Goal: Task Accomplishment & Management: Complete application form

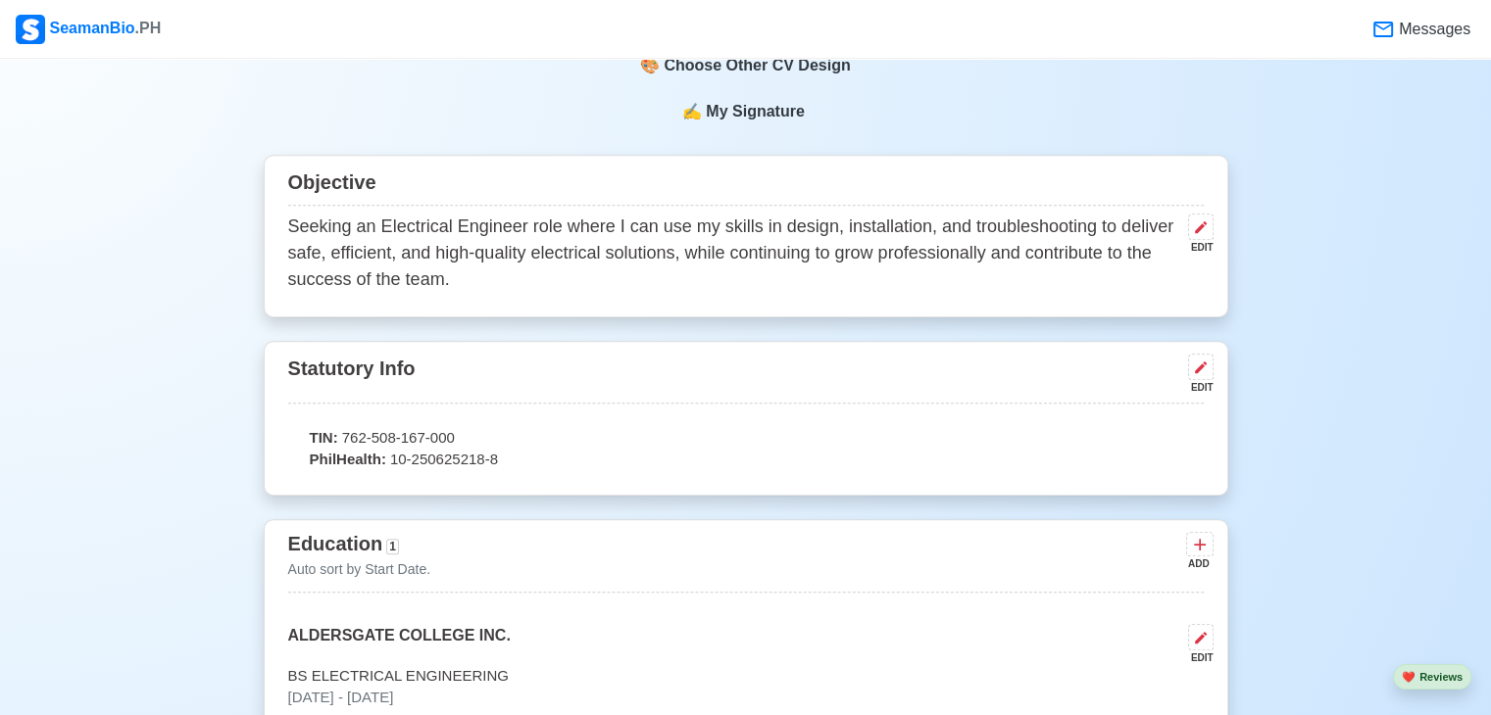
scroll to position [890, 0]
click at [1203, 375] on icon at bounding box center [1201, 370] width 16 height 16
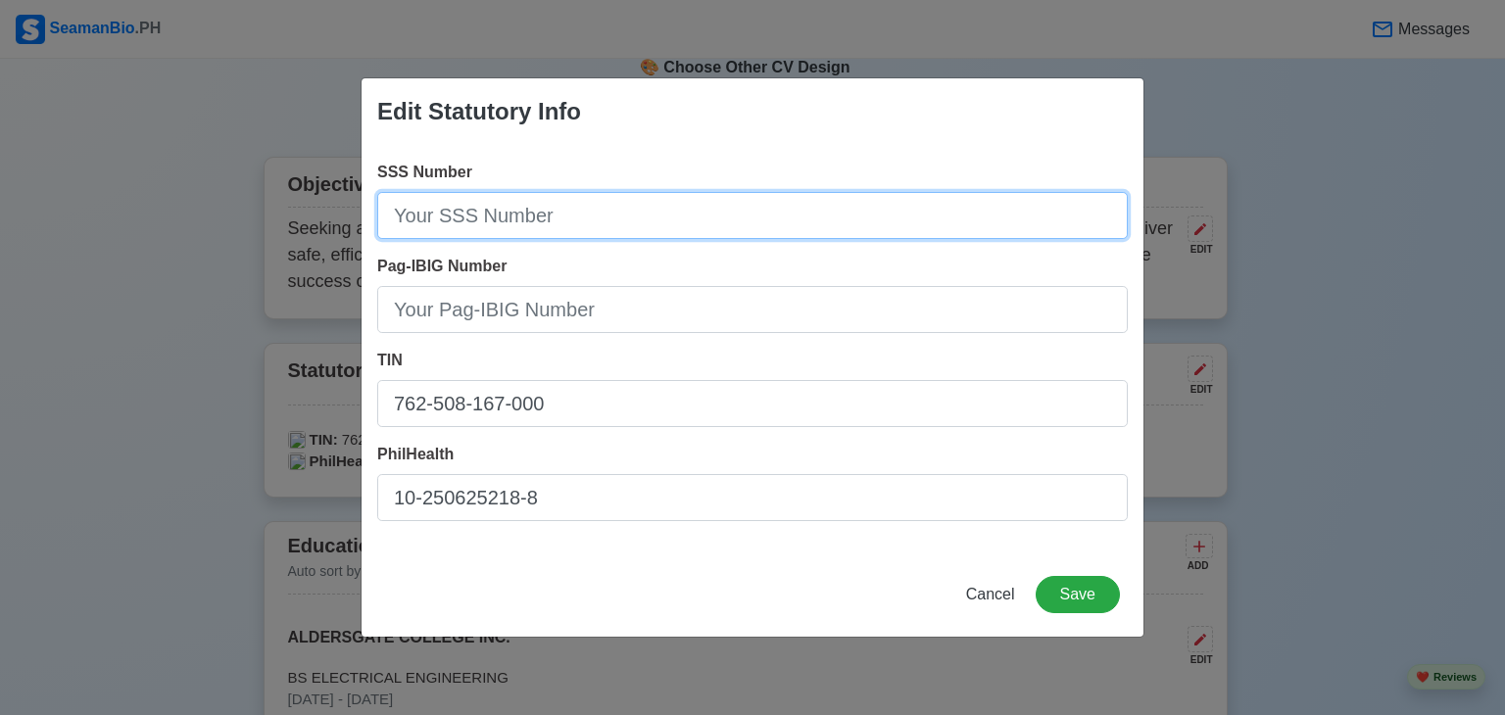
click at [584, 215] on input "SSS Number" at bounding box center [752, 215] width 751 height 47
click at [552, 215] on input "SSS Number" at bounding box center [752, 215] width 751 height 47
type input "[PHONE_NUMBER]"
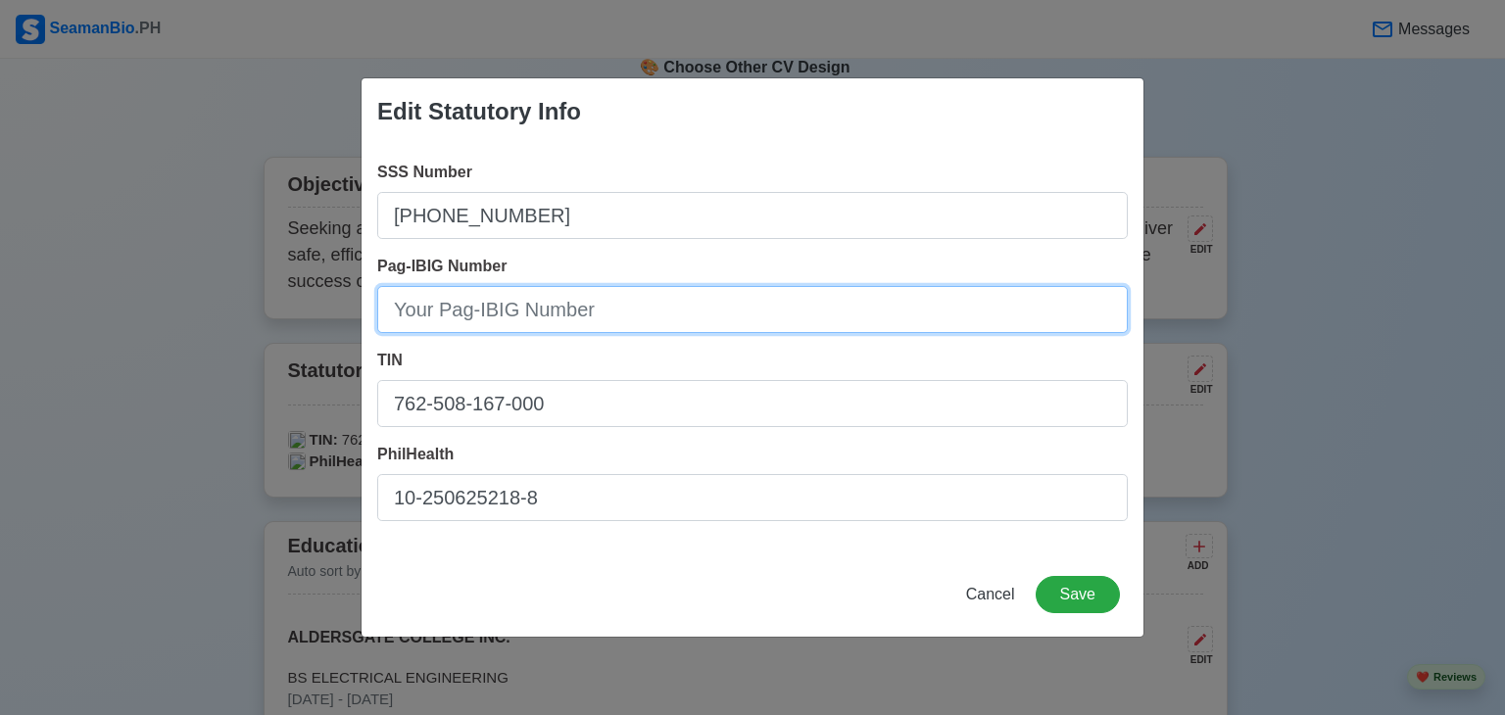
click at [541, 319] on input "Pag-IBIG Number" at bounding box center [752, 309] width 751 height 47
type input "1213-3452-7225"
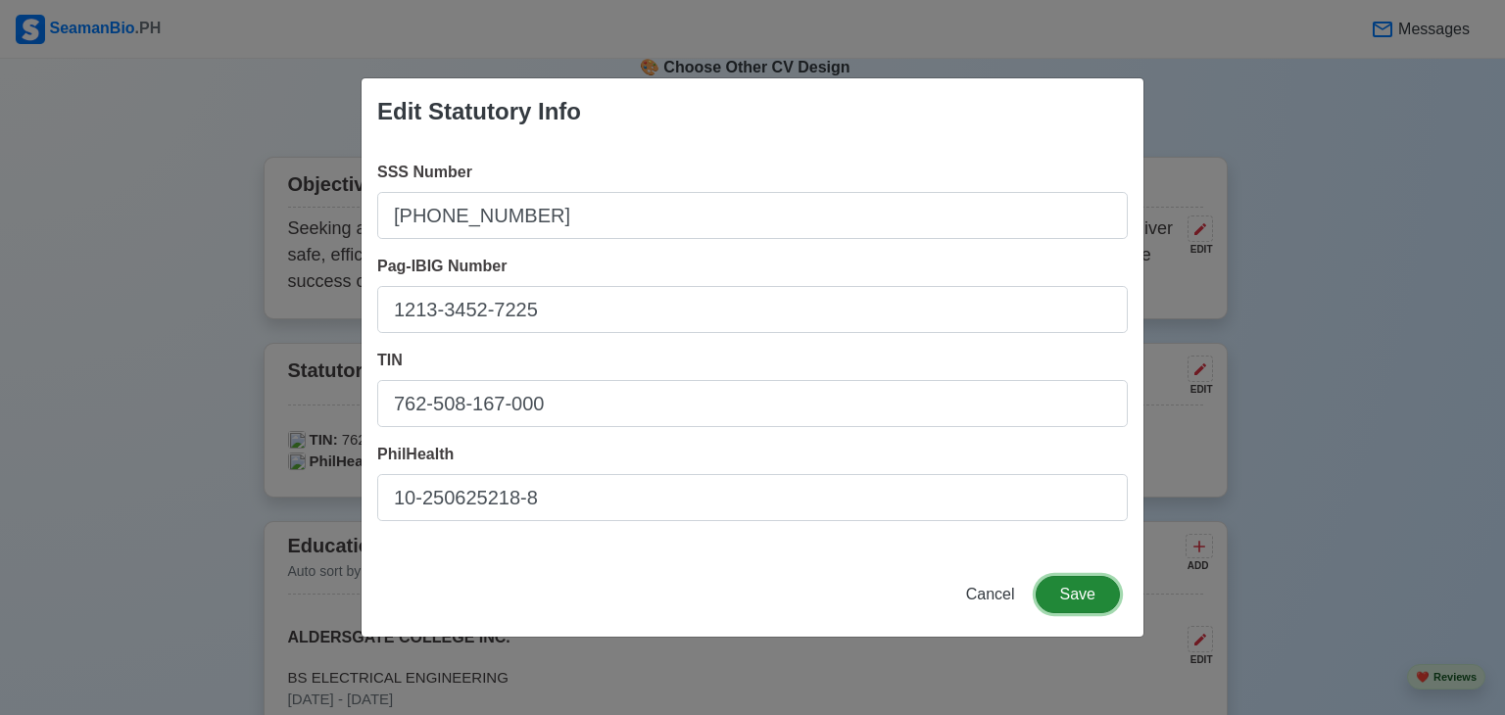
click at [1057, 595] on button "Save" at bounding box center [1078, 594] width 84 height 37
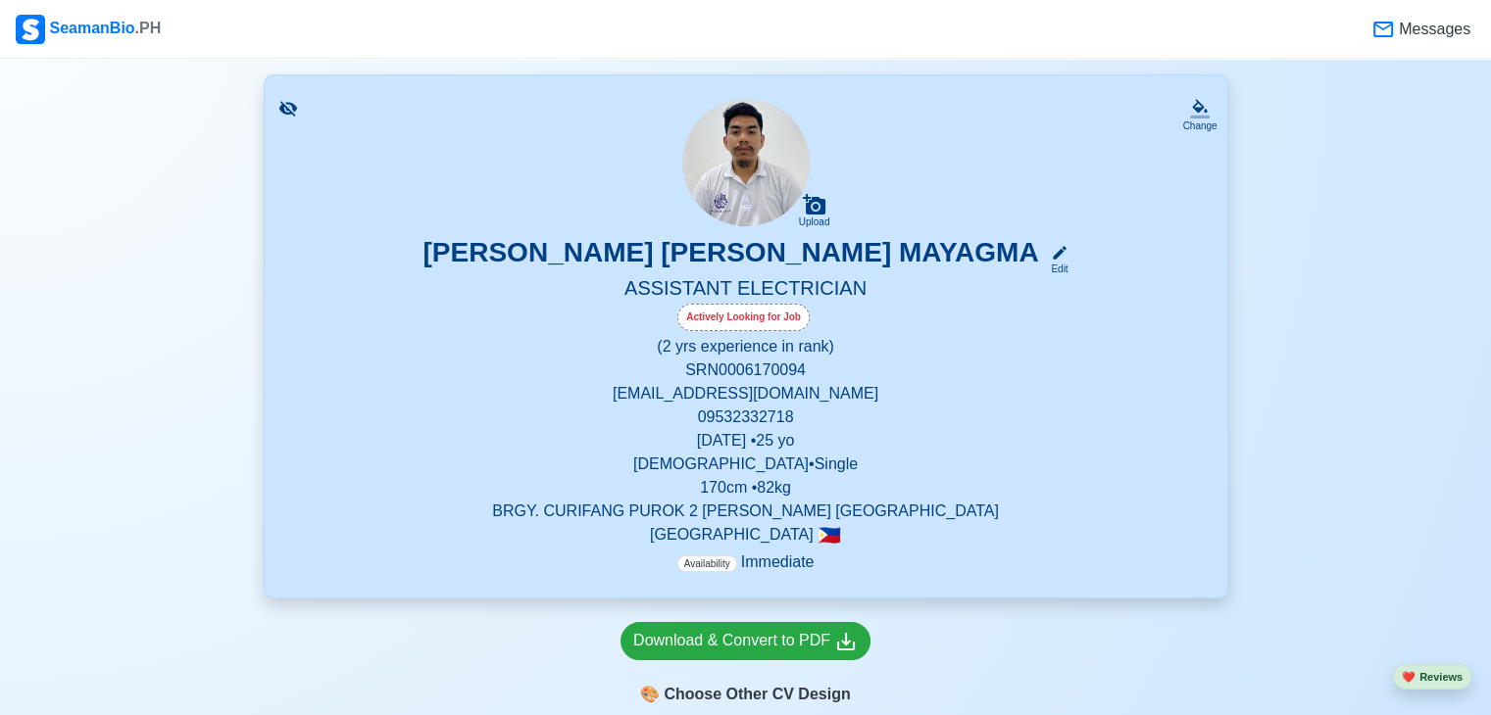
scroll to position [0, 0]
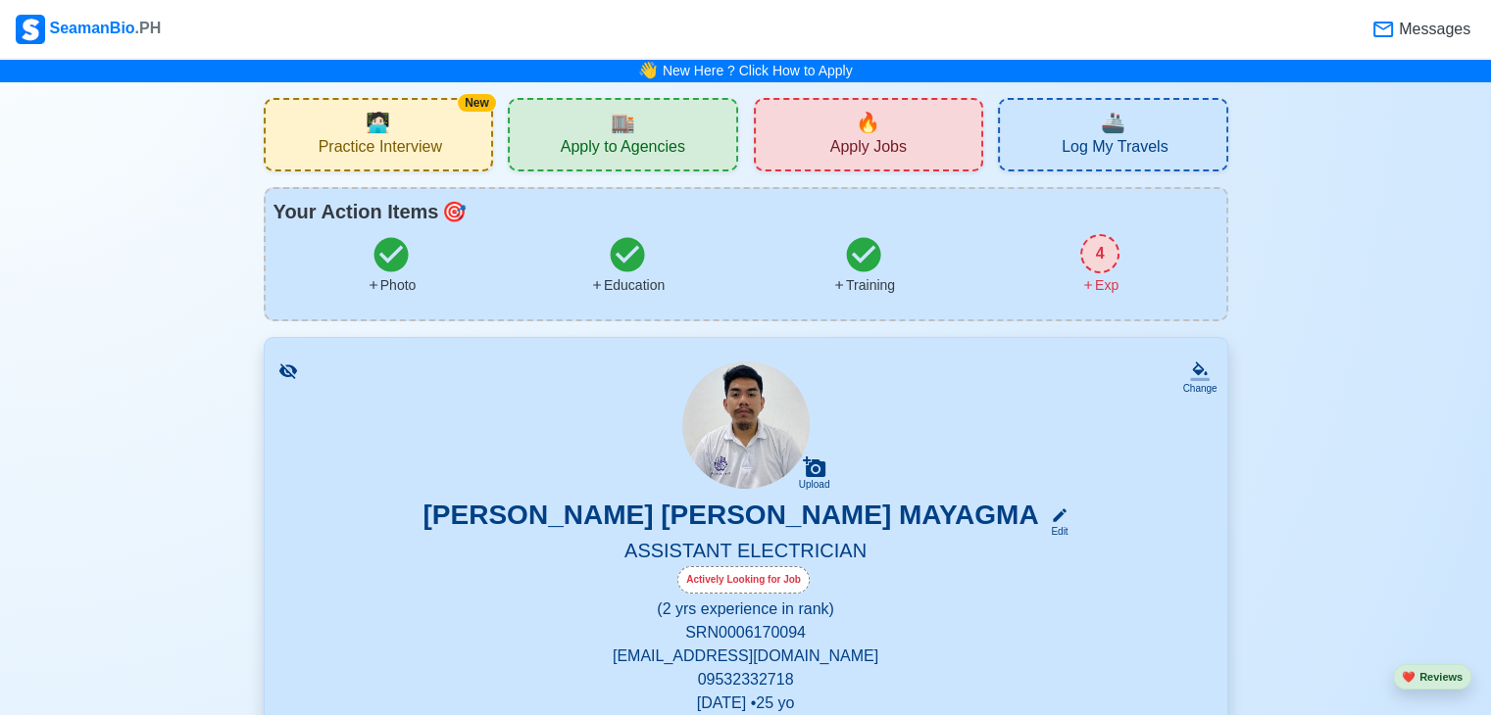
click at [878, 142] on span "Apply Jobs" at bounding box center [868, 149] width 76 height 25
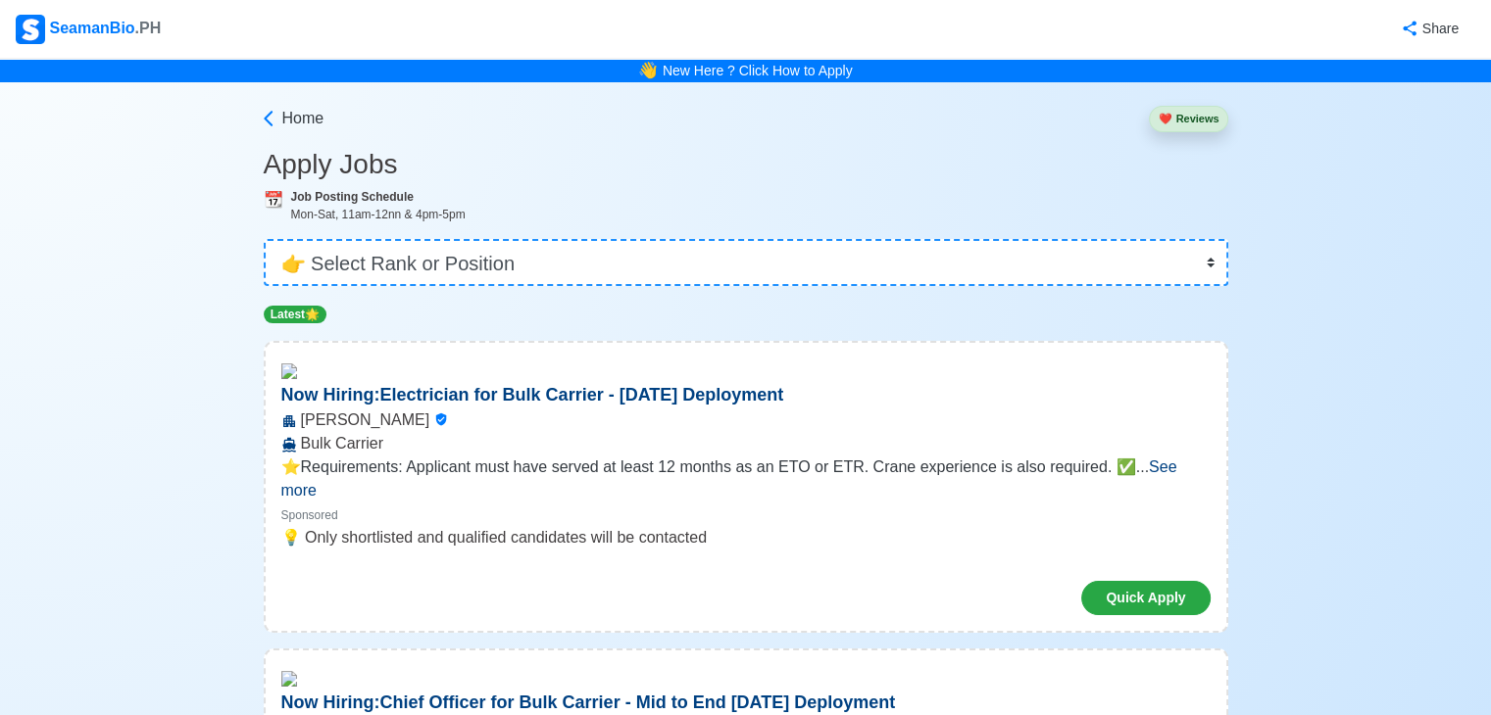
click at [1146, 472] on span "See more" at bounding box center [729, 479] width 896 height 40
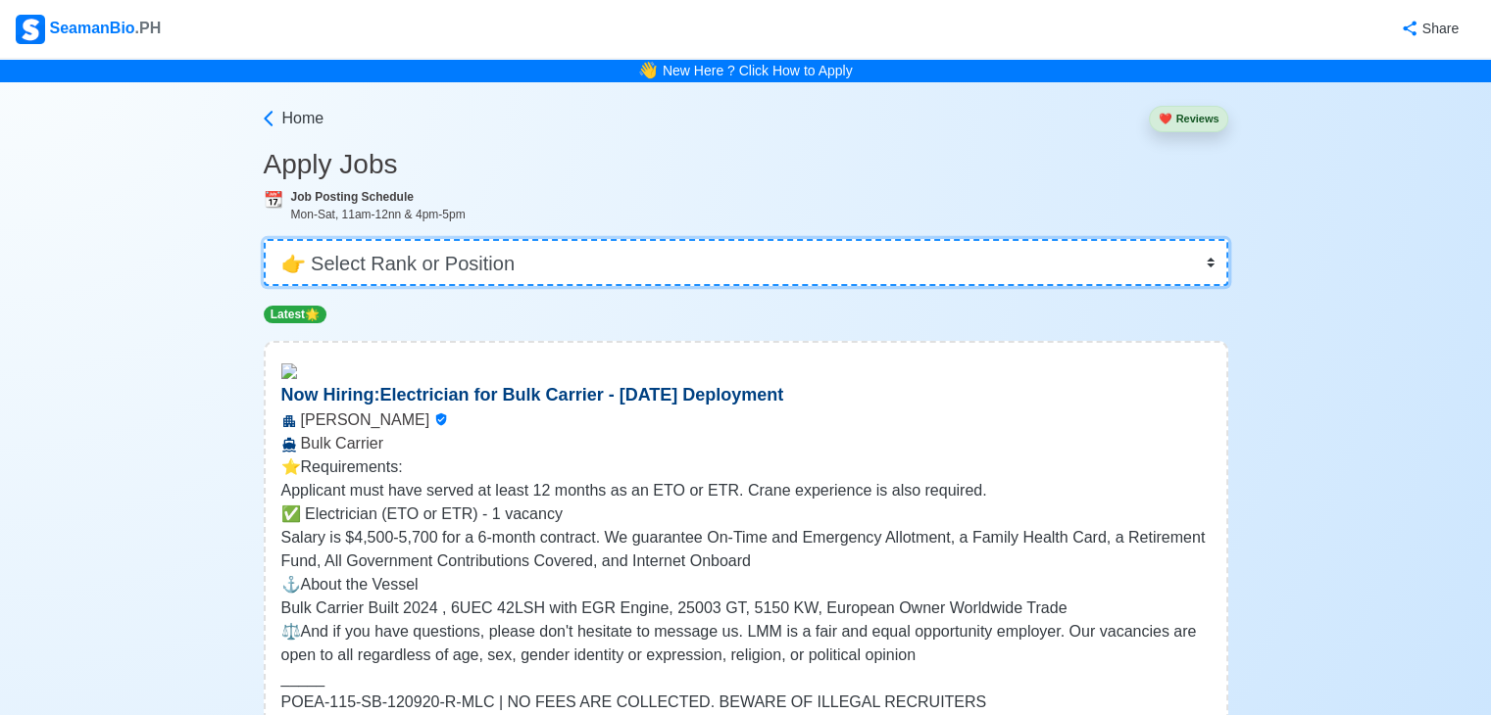
click at [982, 270] on select "👉 Select Rank or Position Master Chief Officer 2nd Officer 3rd Officer Junior O…" at bounding box center [746, 262] width 964 height 47
click at [266, 239] on select "👉 Select Rank or Position Master Chief Officer 2nd Officer 3rd Officer Junior O…" at bounding box center [746, 262] width 964 height 47
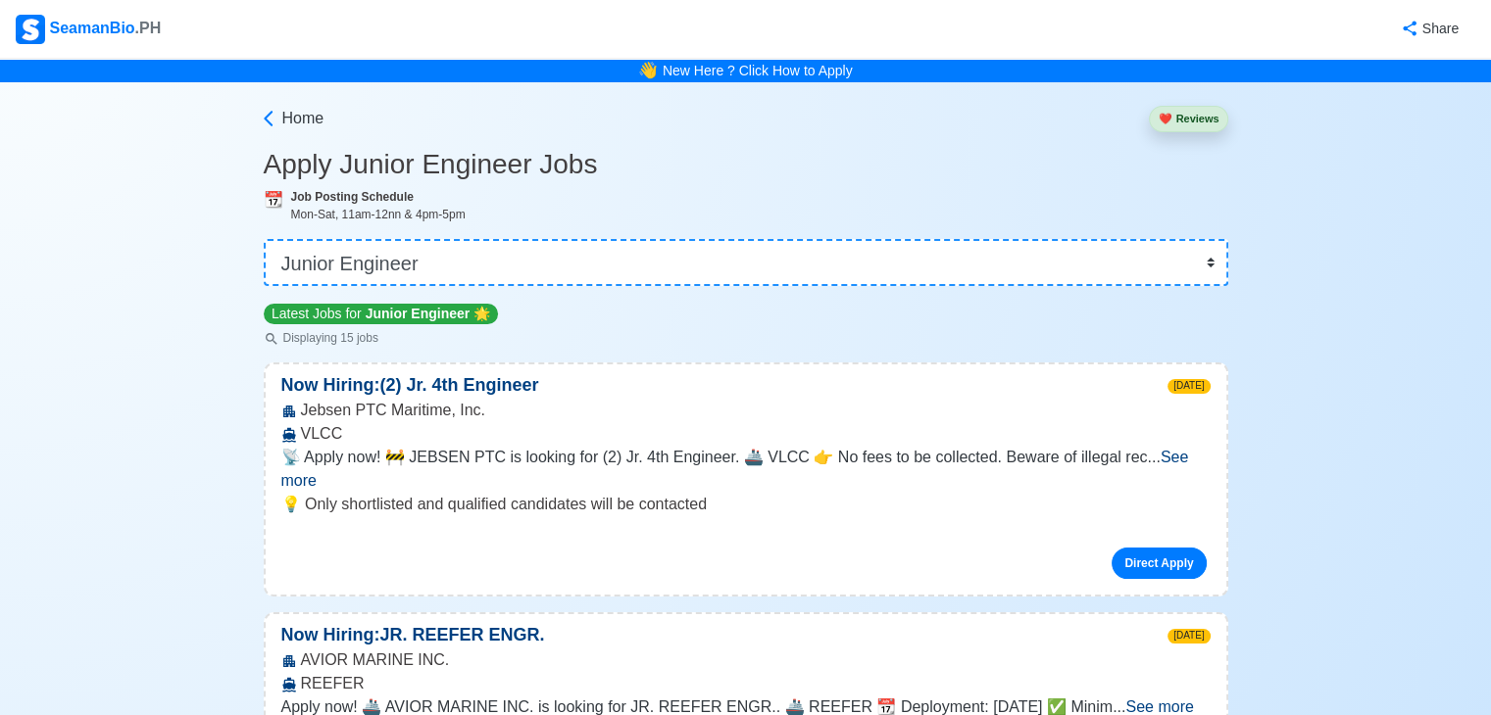
click at [1161, 462] on span "See more" at bounding box center [735, 469] width 908 height 40
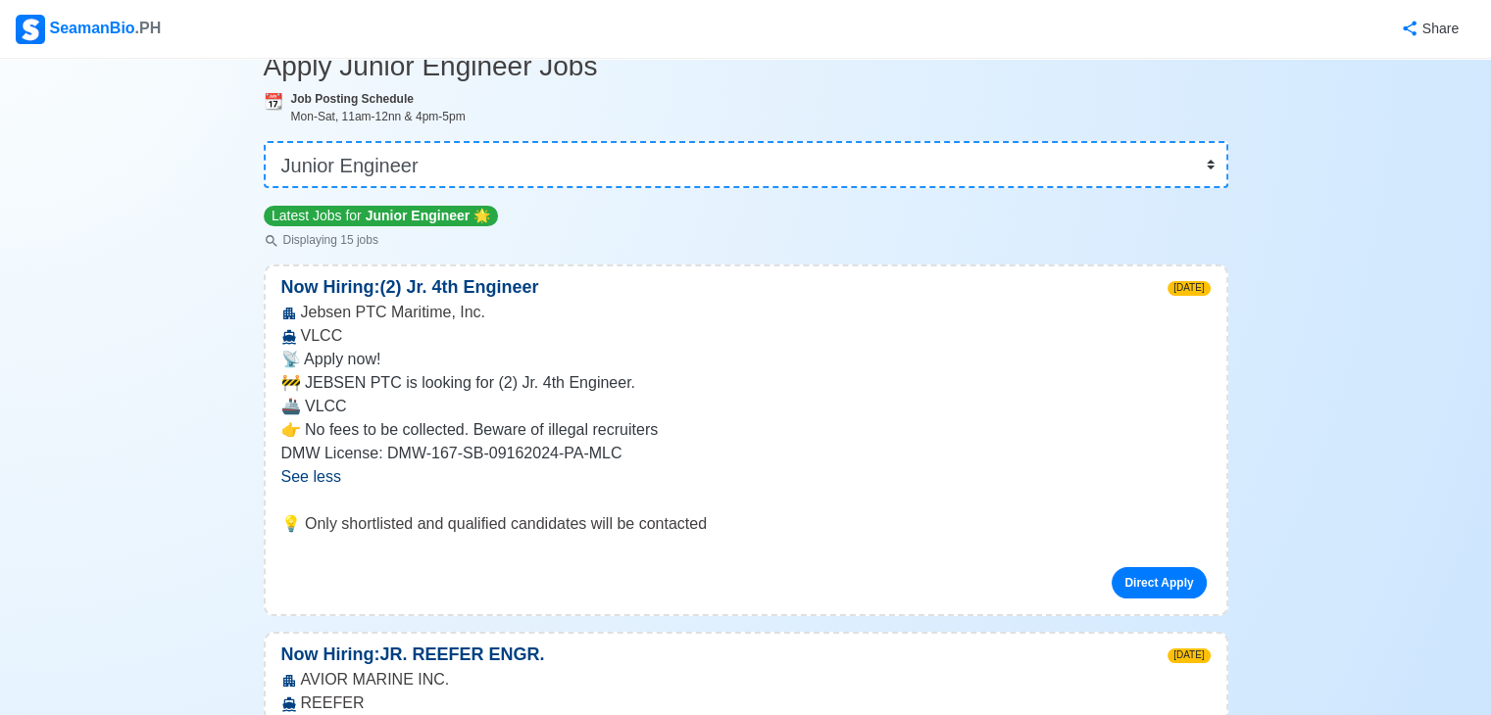
scroll to position [104, 0]
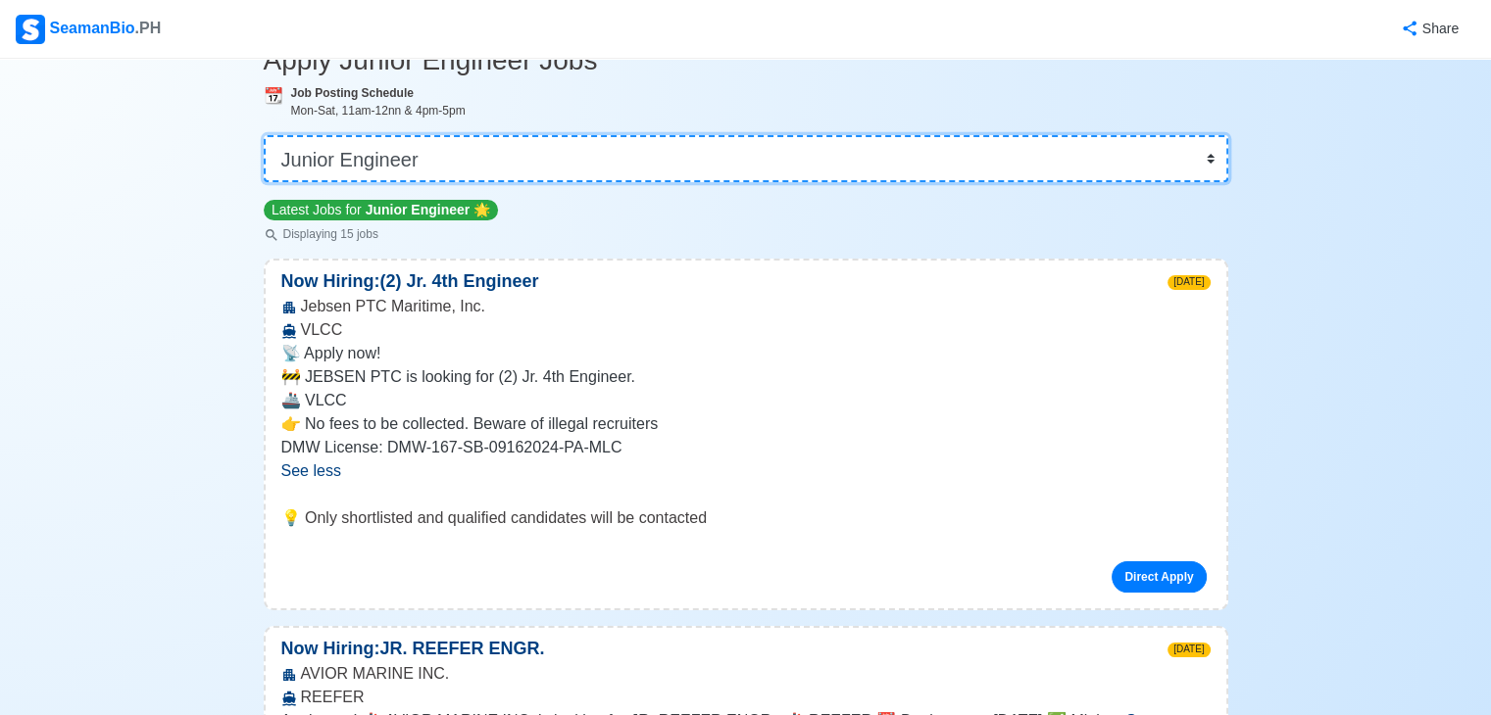
click at [710, 162] on select "👉 Select Rank or Position Master Chief Officer 2nd Officer 3rd Officer Junior O…" at bounding box center [746, 158] width 964 height 47
select select "Electrician"
click at [266, 182] on select "👉 Select Rank or Position Master Chief Officer 2nd Officer 3rd Officer Junior O…" at bounding box center [746, 158] width 964 height 47
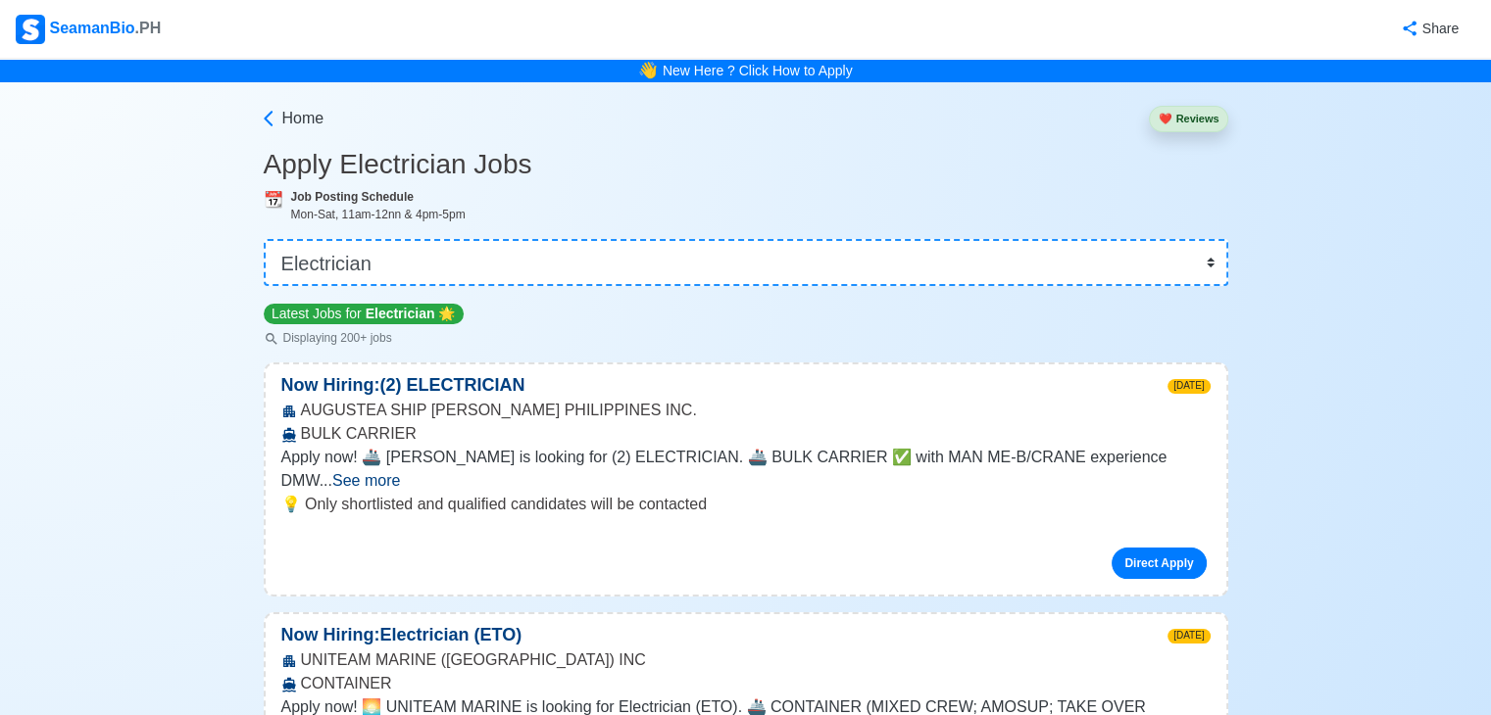
click at [400, 472] on span "See more" at bounding box center [366, 480] width 68 height 17
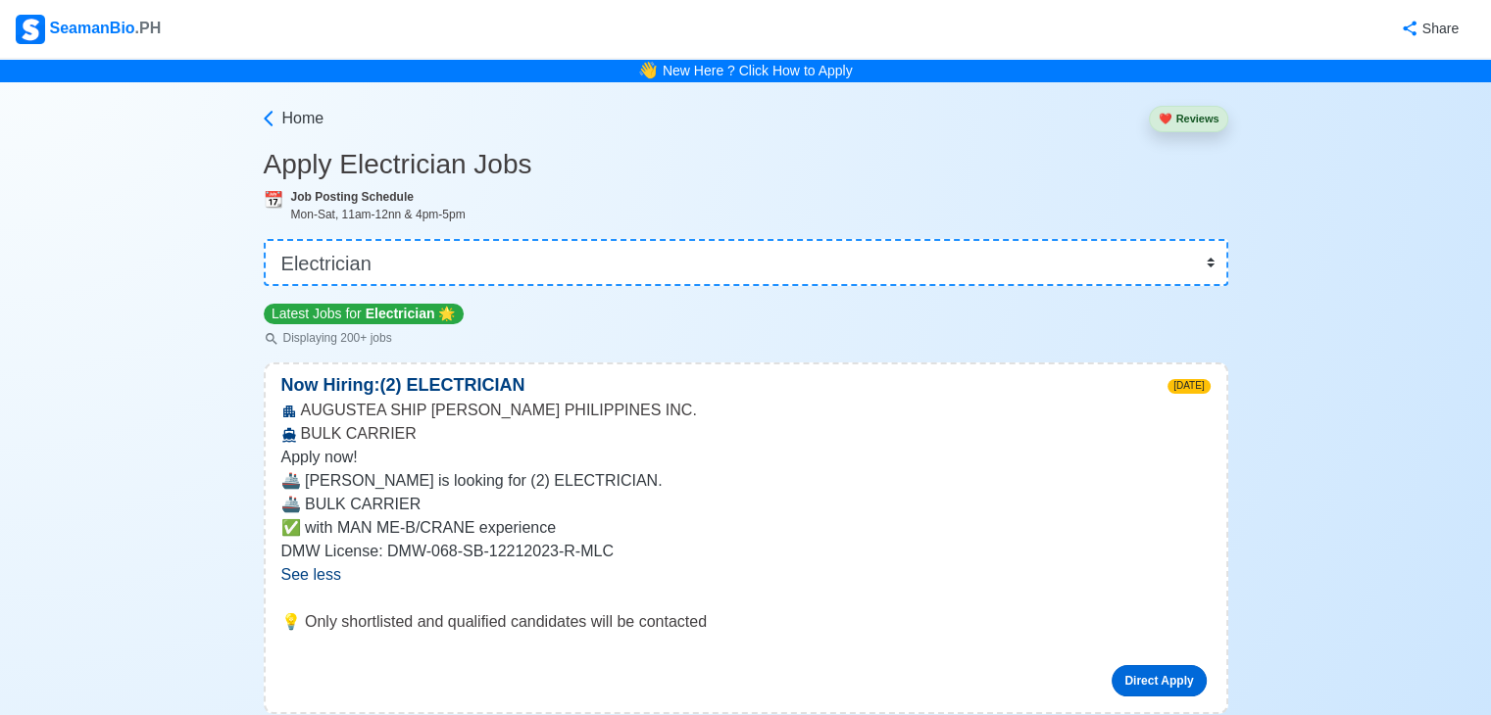
click at [1133, 671] on link "Direct Apply" at bounding box center [1158, 680] width 94 height 31
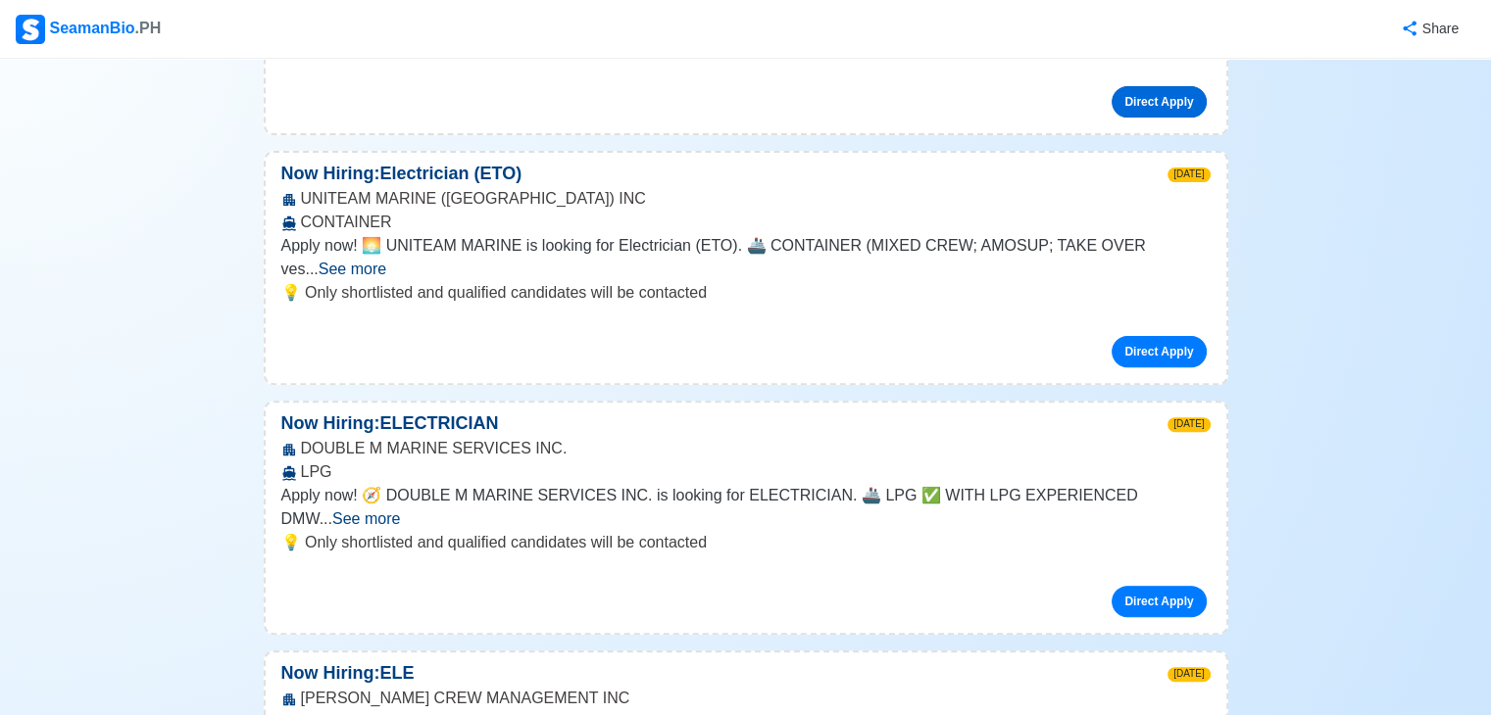
scroll to position [582, 0]
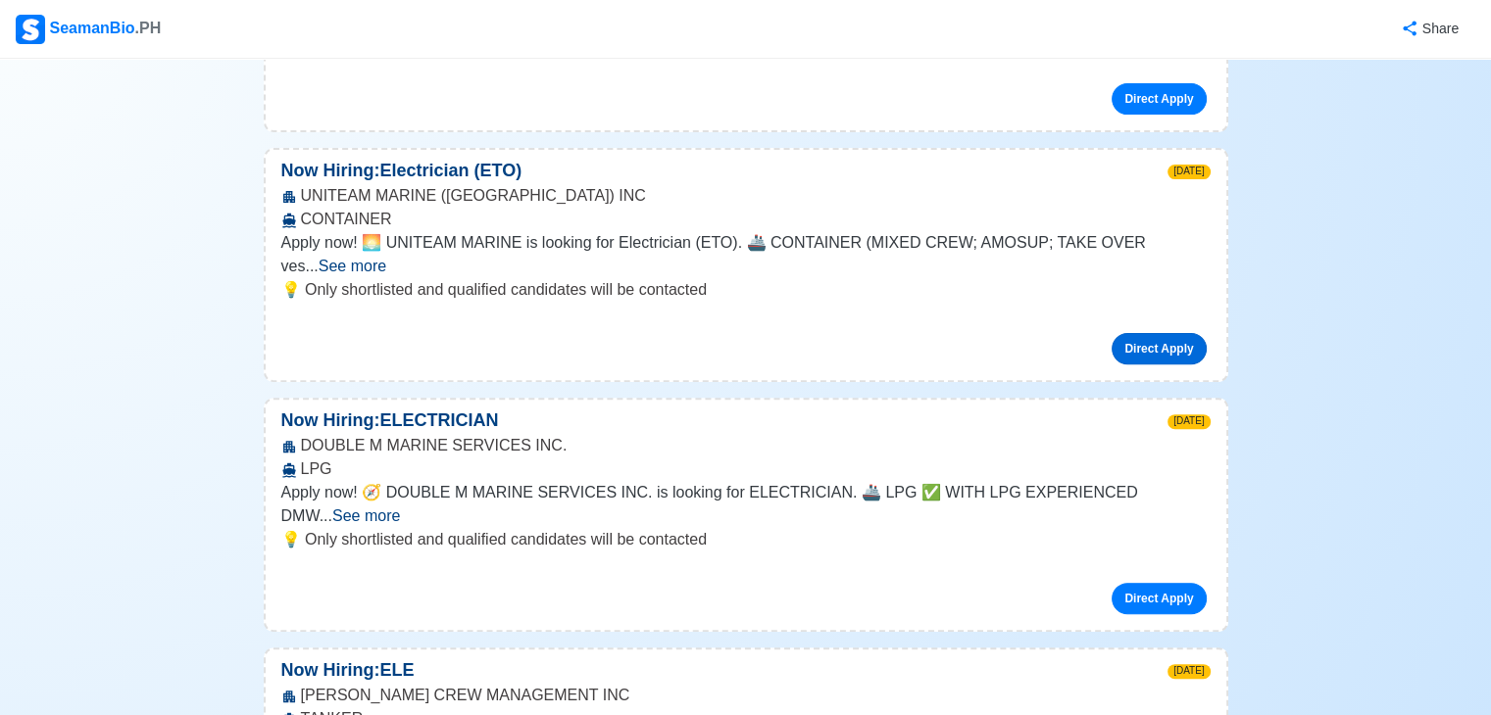
click at [1154, 333] on link "Direct Apply" at bounding box center [1158, 348] width 94 height 31
click at [448, 444] on div "DOUBLE M MARINE SERVICES INC. LPG" at bounding box center [746, 457] width 960 height 47
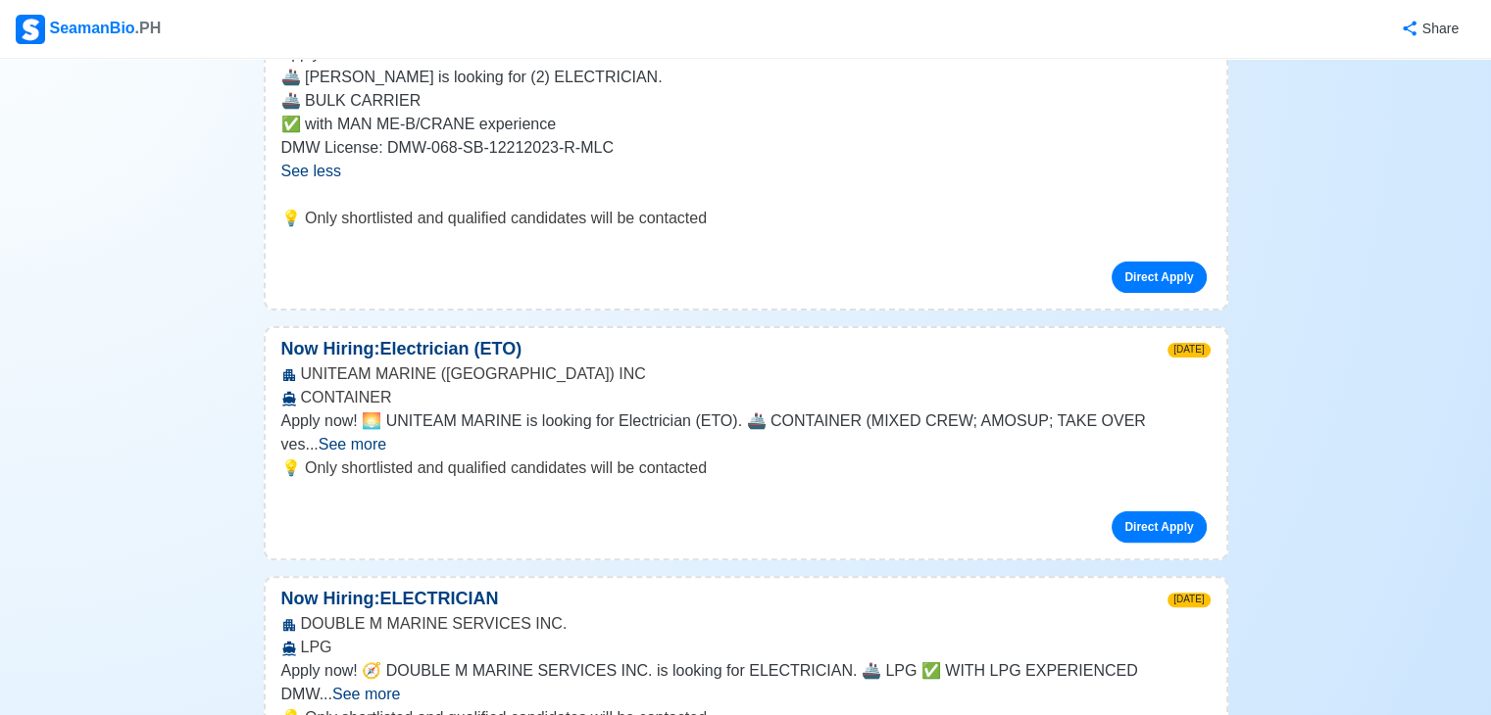
scroll to position [0, 0]
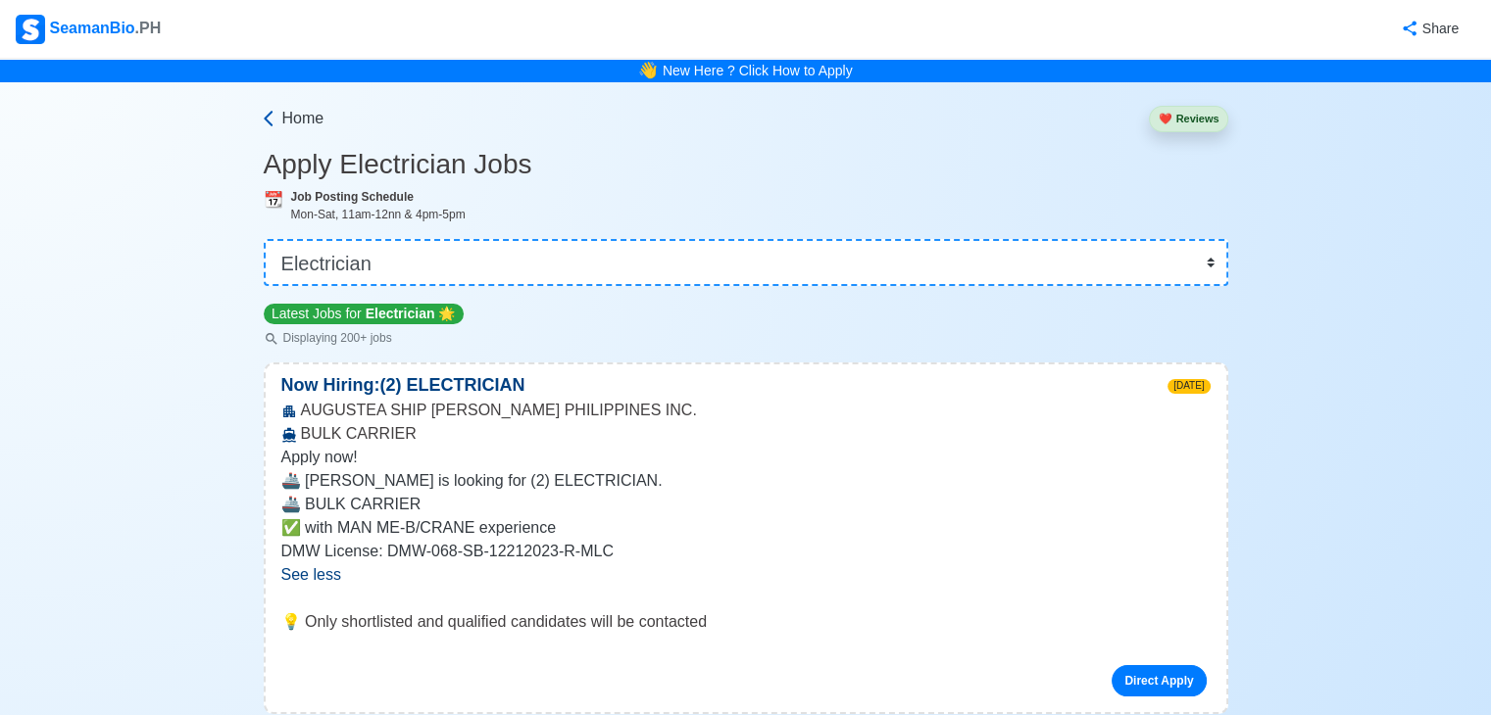
click at [270, 123] on icon at bounding box center [269, 119] width 20 height 20
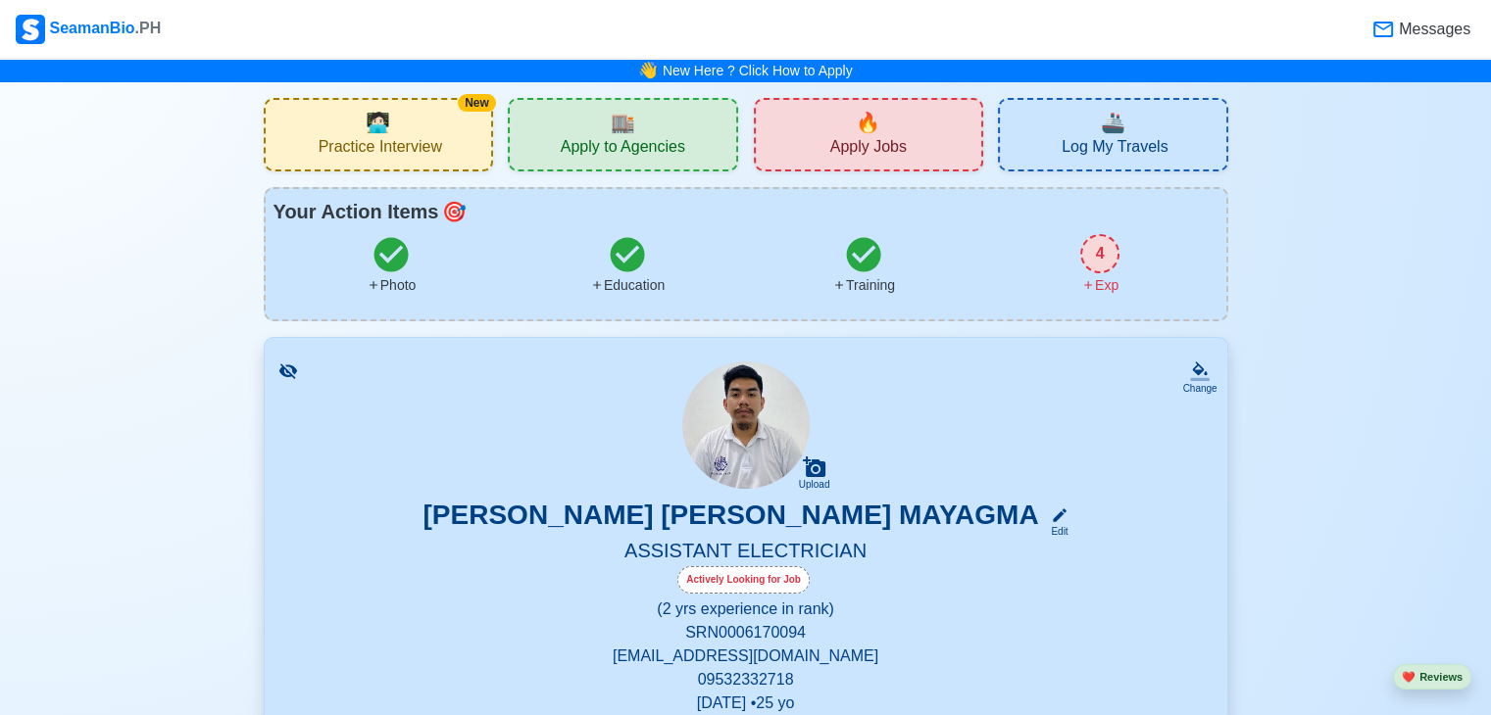
click at [1100, 246] on div "4" at bounding box center [1099, 253] width 39 height 39
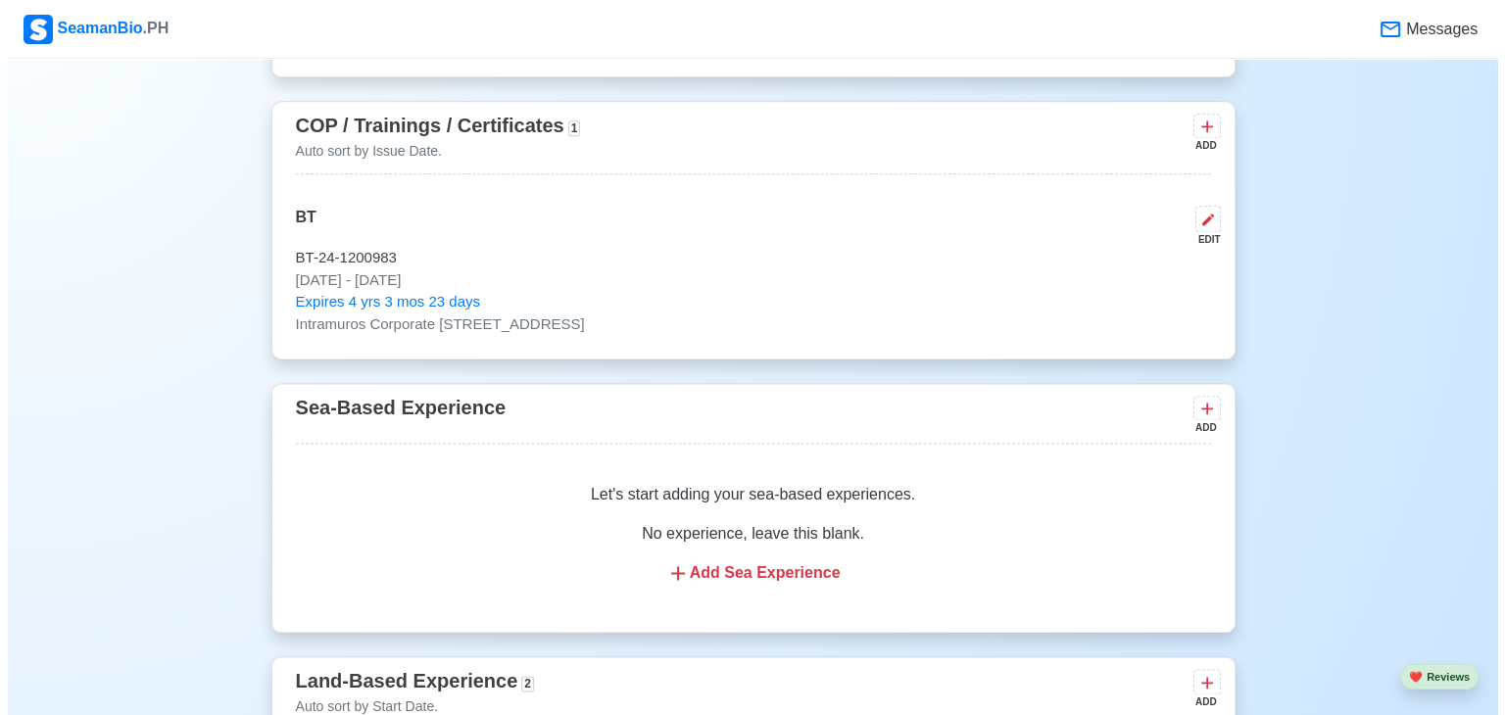
scroll to position [2861, 0]
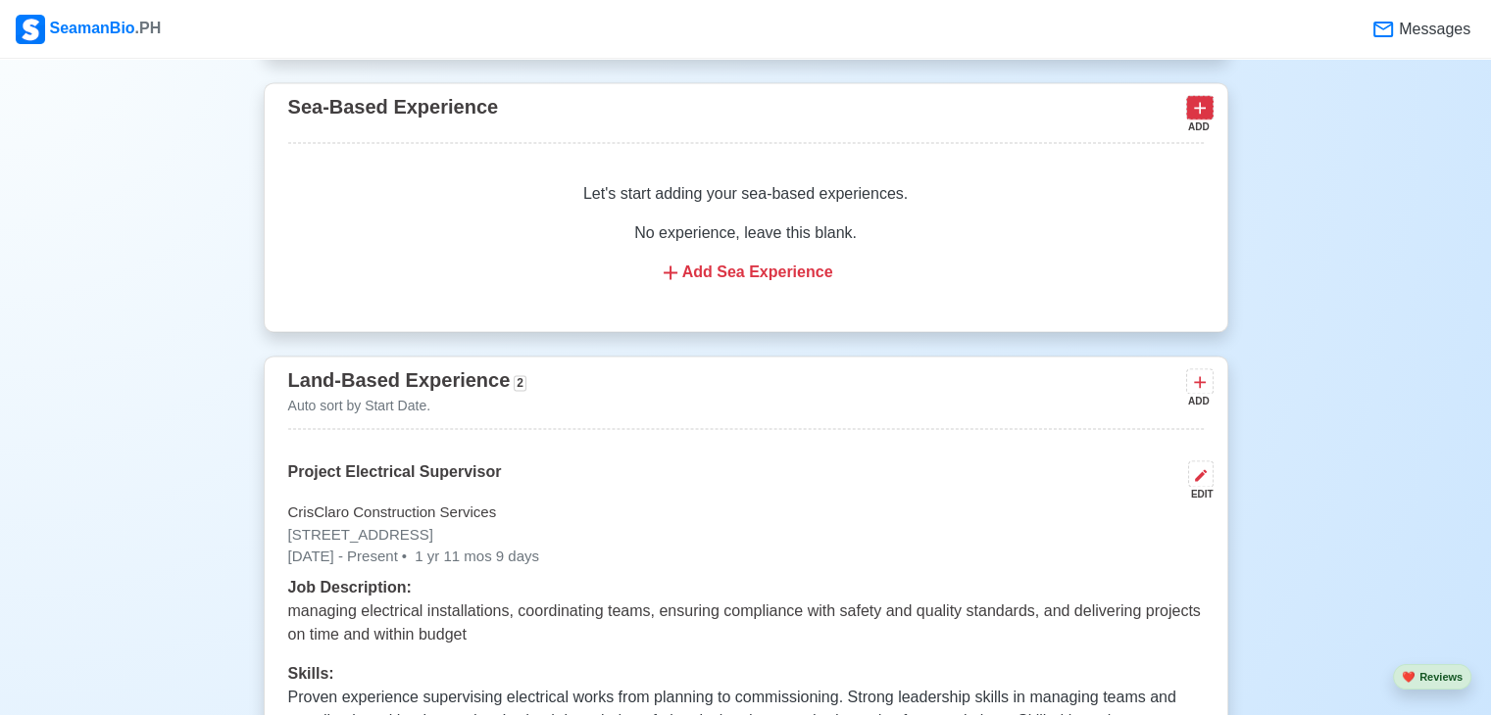
click at [1210, 114] on button at bounding box center [1199, 107] width 27 height 25
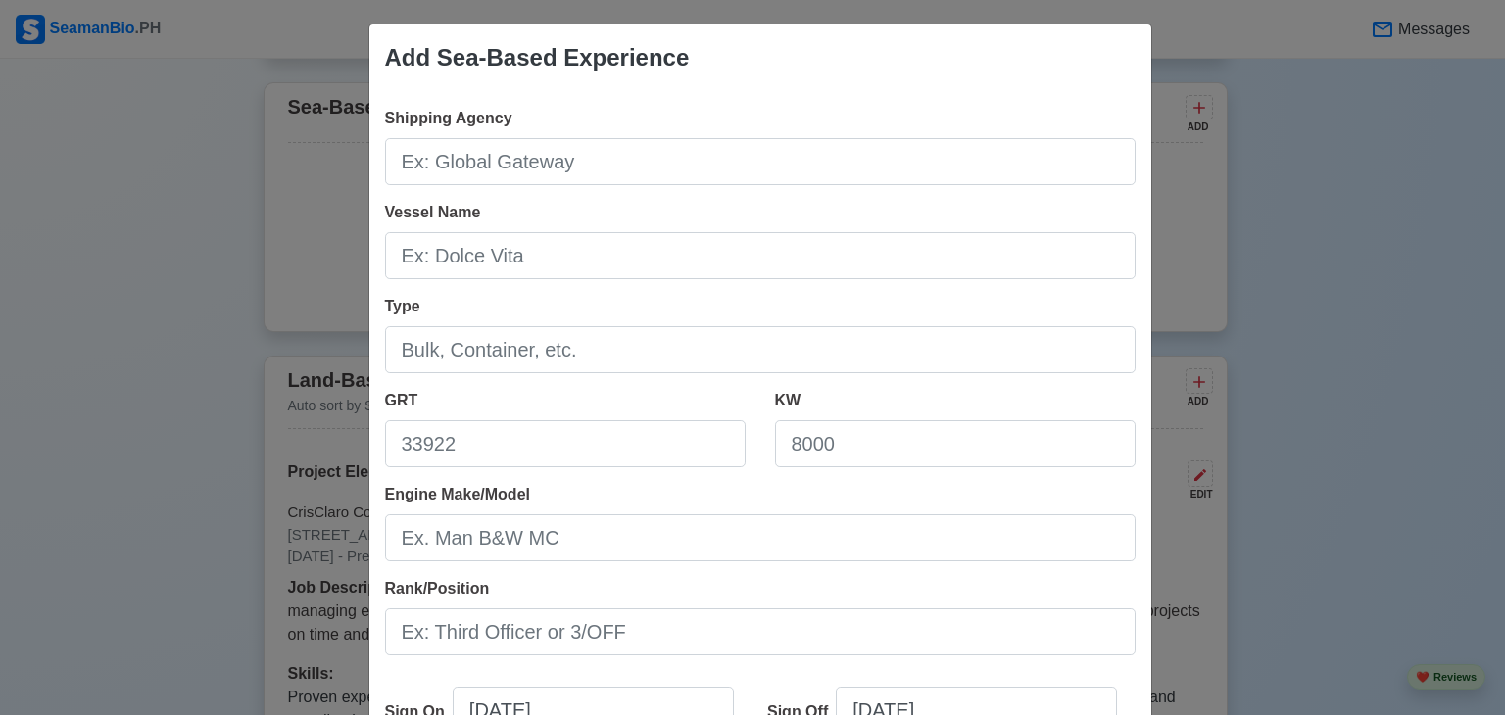
scroll to position [0, 0]
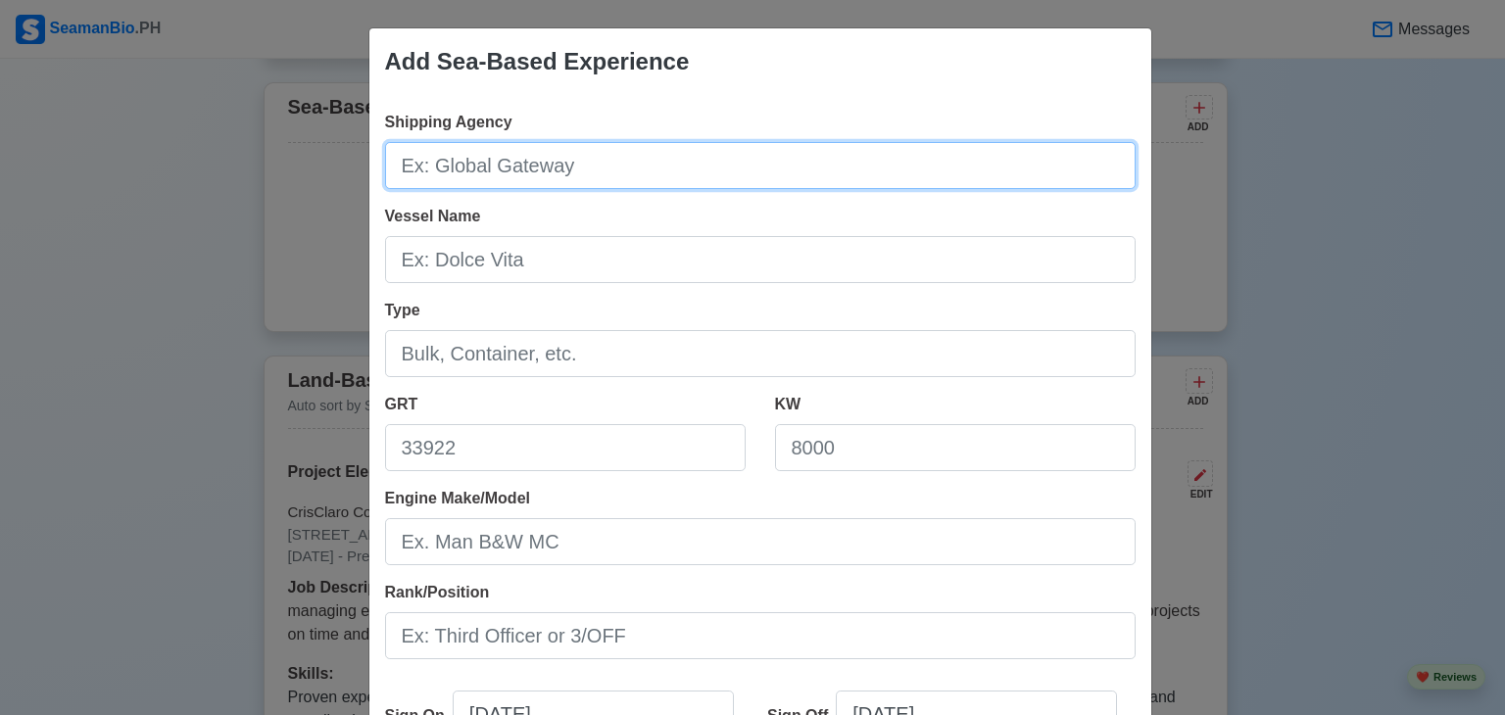
click at [637, 181] on input "Shipping Agency" at bounding box center [760, 165] width 751 height 47
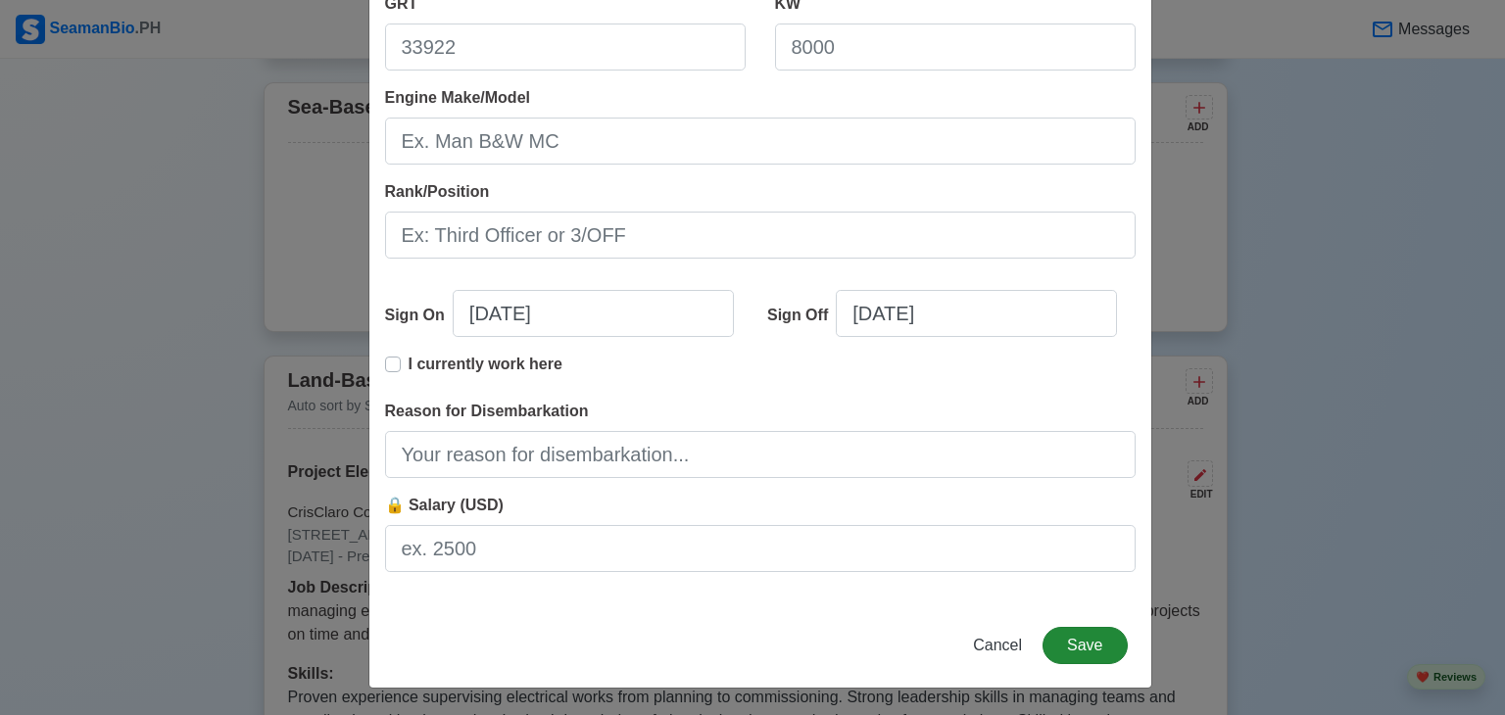
type input "n/a"
click at [1090, 654] on button "Save" at bounding box center [1085, 645] width 84 height 37
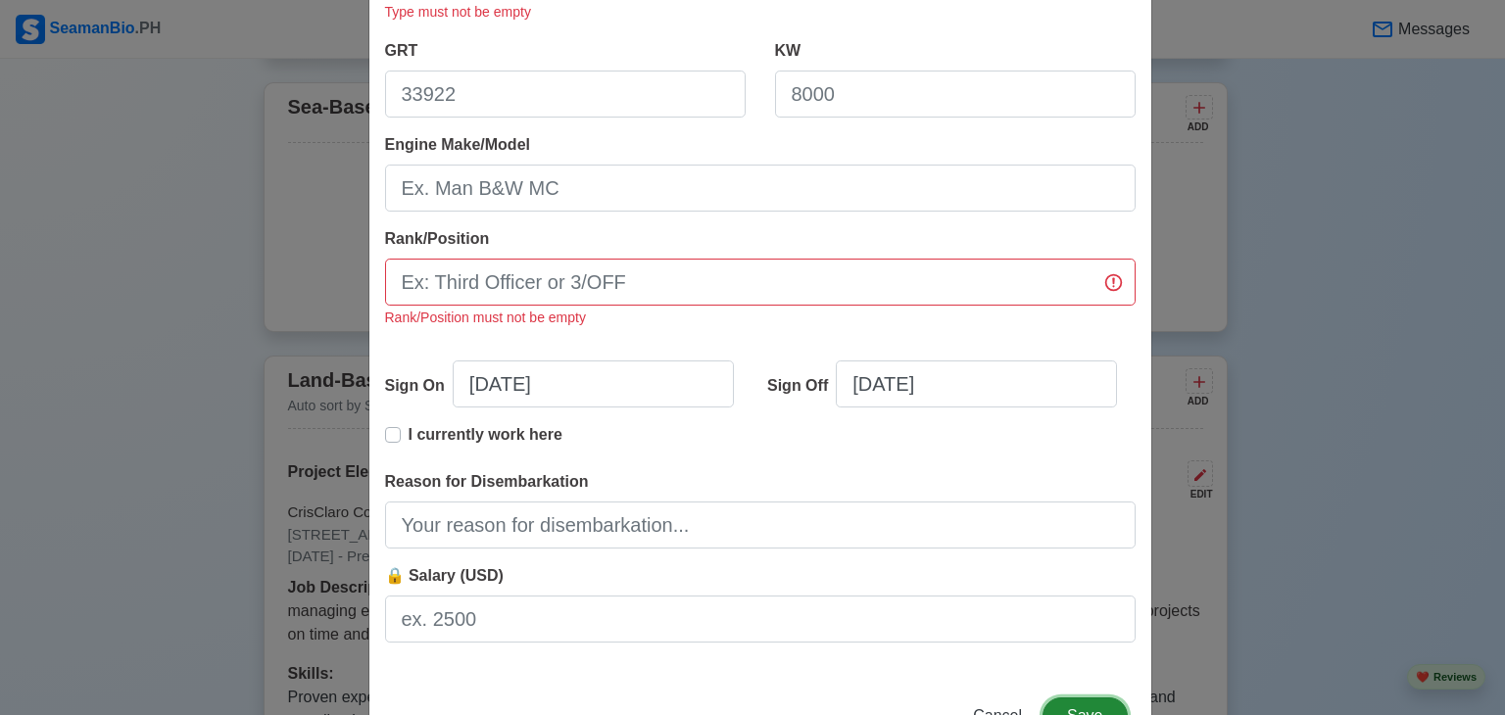
scroll to position [448, 0]
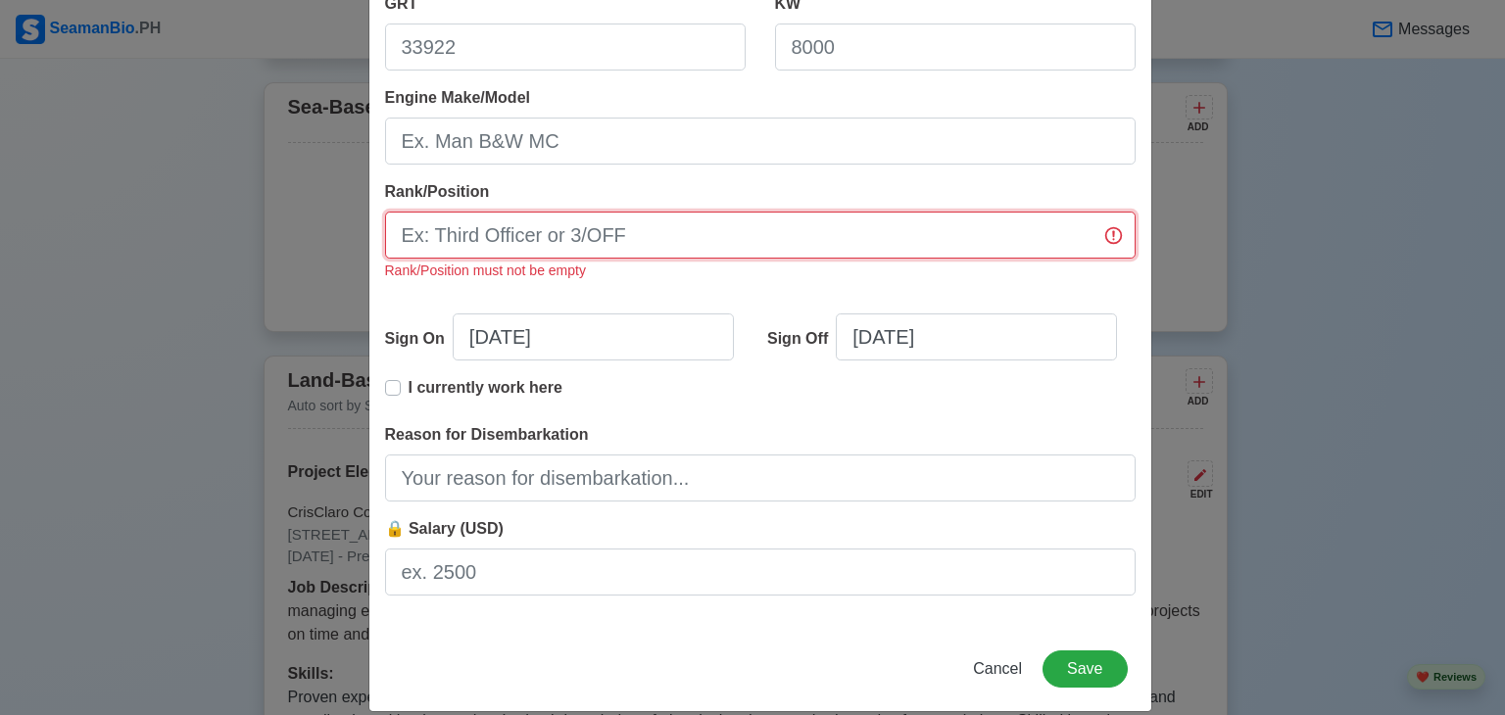
click at [929, 249] on input "Rank/Position" at bounding box center [760, 235] width 751 height 47
type input "n/a"
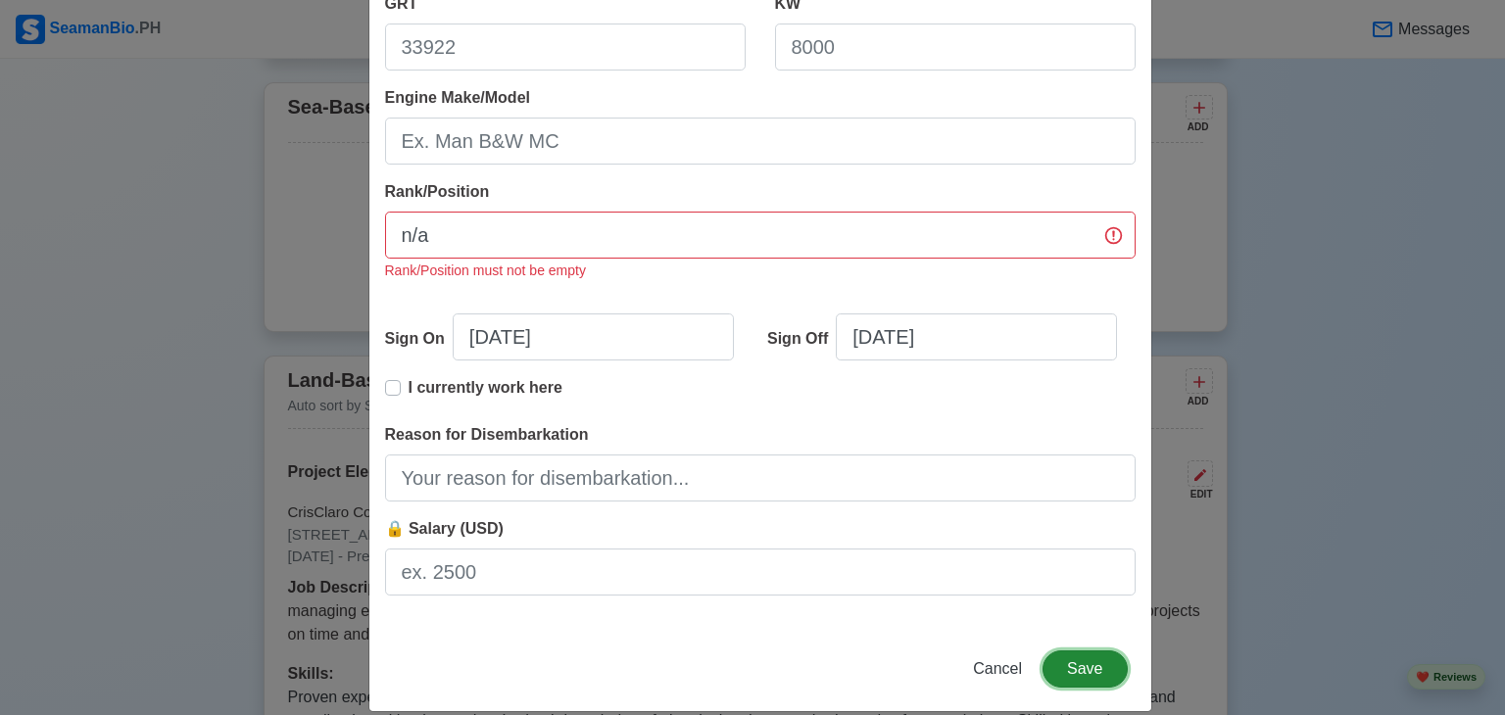
click at [1089, 667] on button "Save" at bounding box center [1085, 669] width 84 height 37
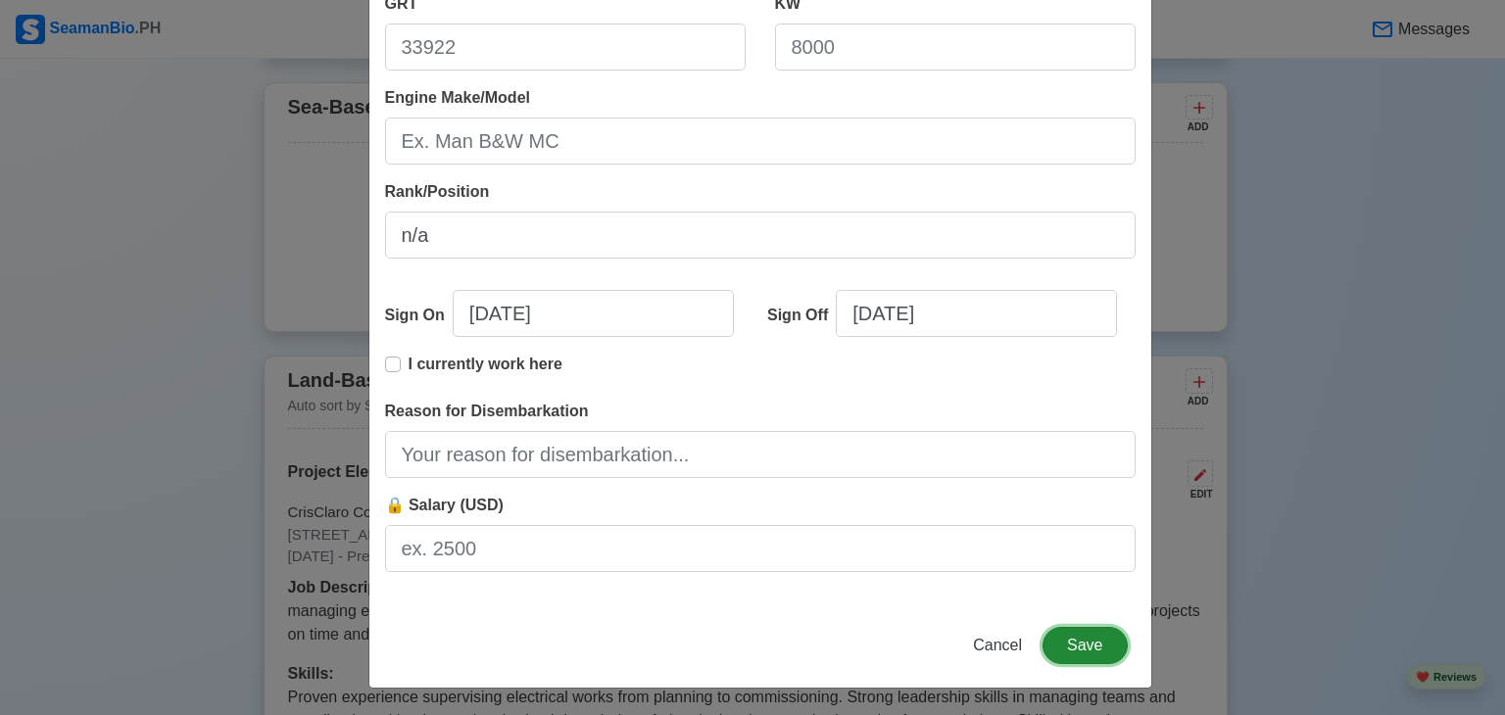
click at [1079, 642] on button "Save" at bounding box center [1085, 645] width 84 height 37
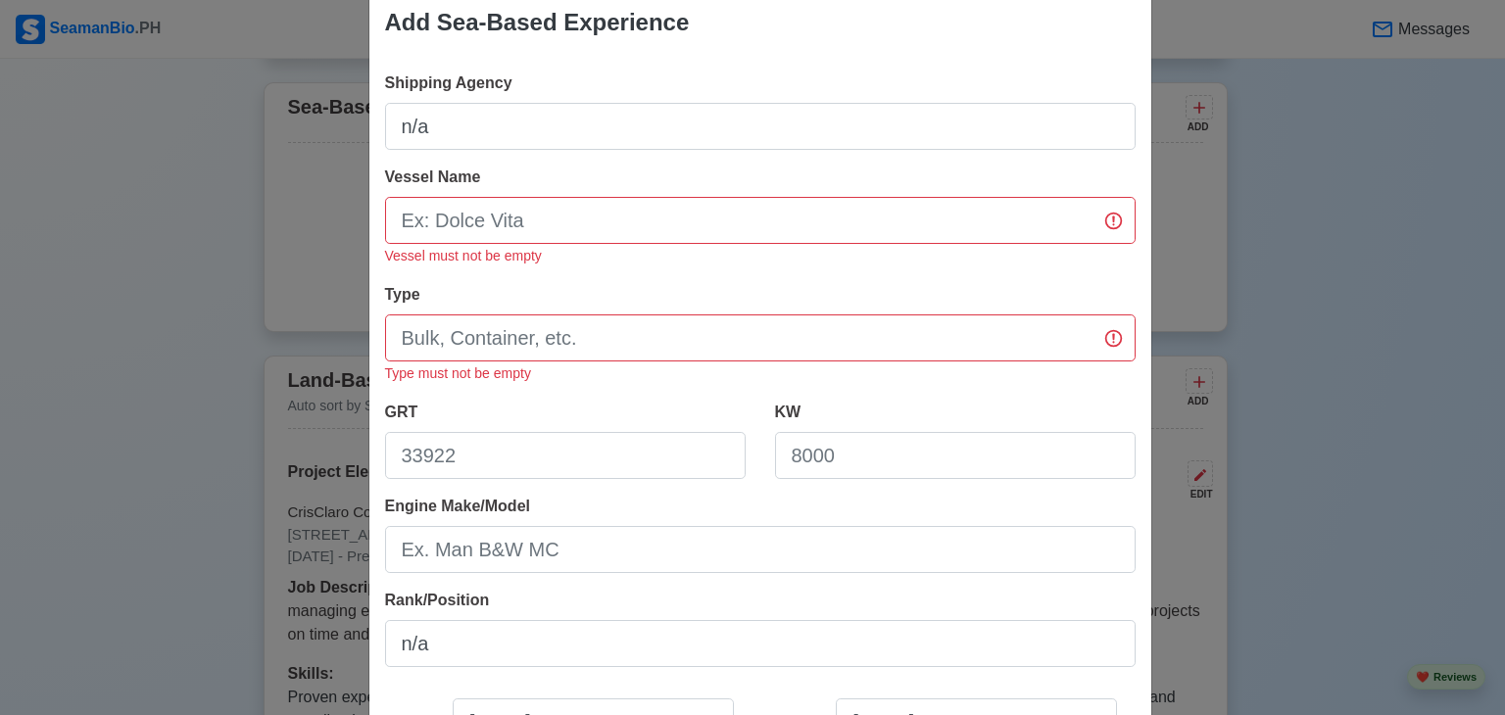
scroll to position [24, 0]
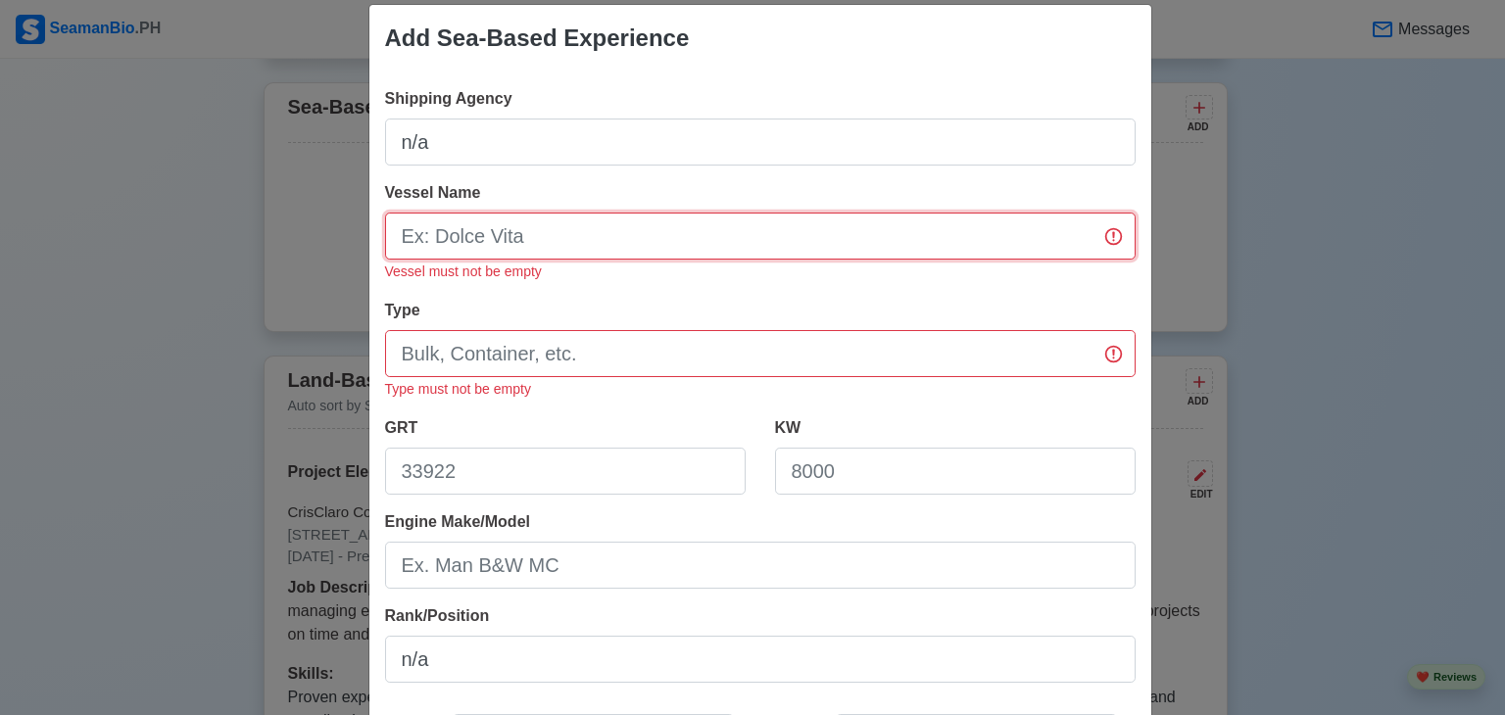
click at [892, 257] on input "Vessel Name" at bounding box center [760, 236] width 751 height 47
type input "n/a"
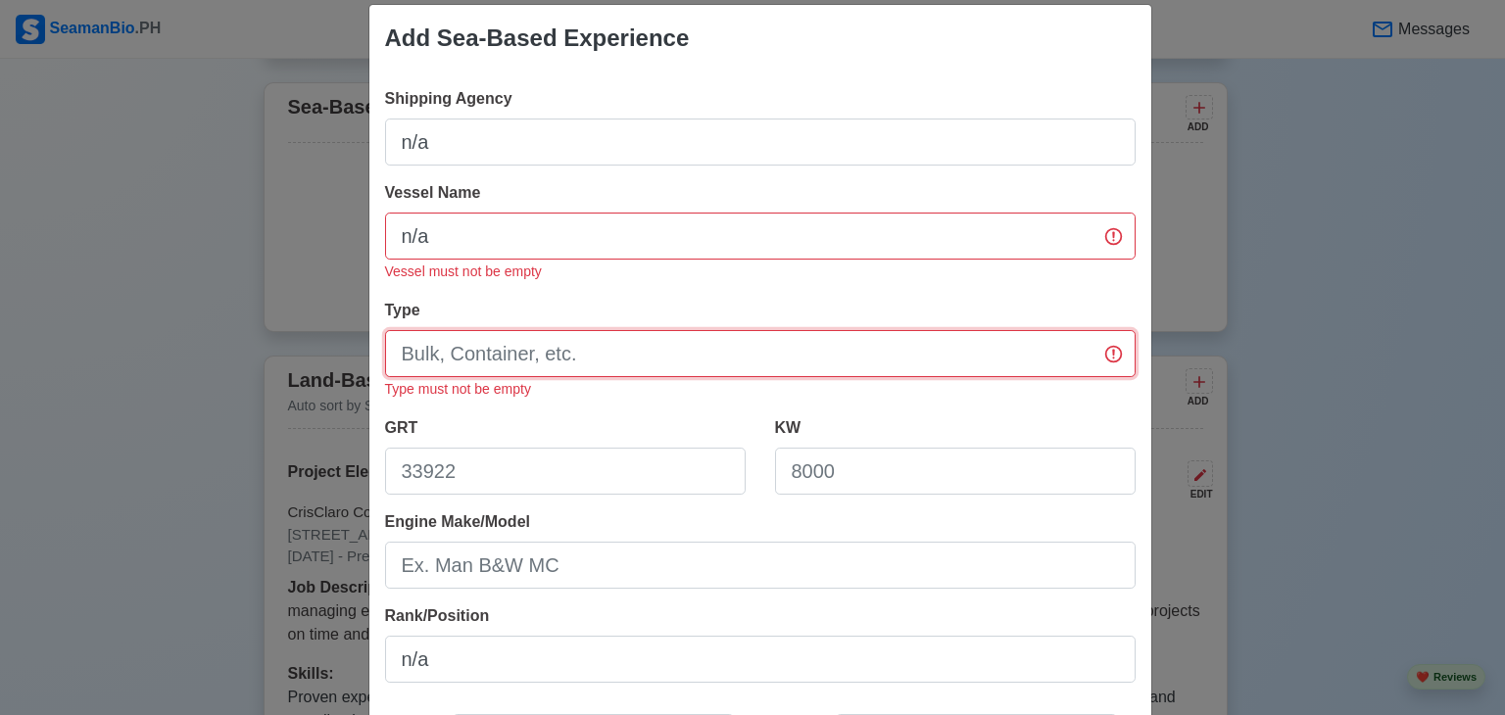
click at [846, 348] on input "Type" at bounding box center [760, 353] width 751 height 47
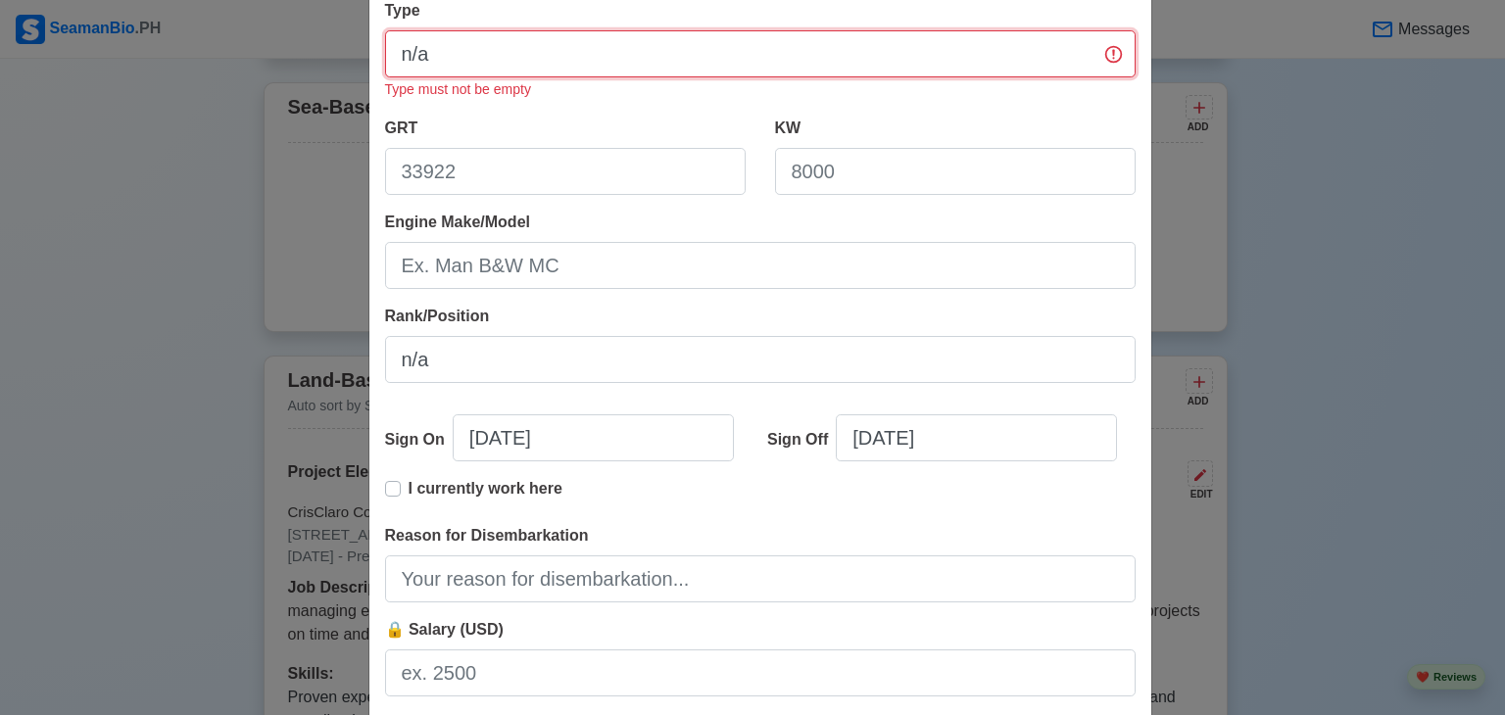
scroll to position [448, 0]
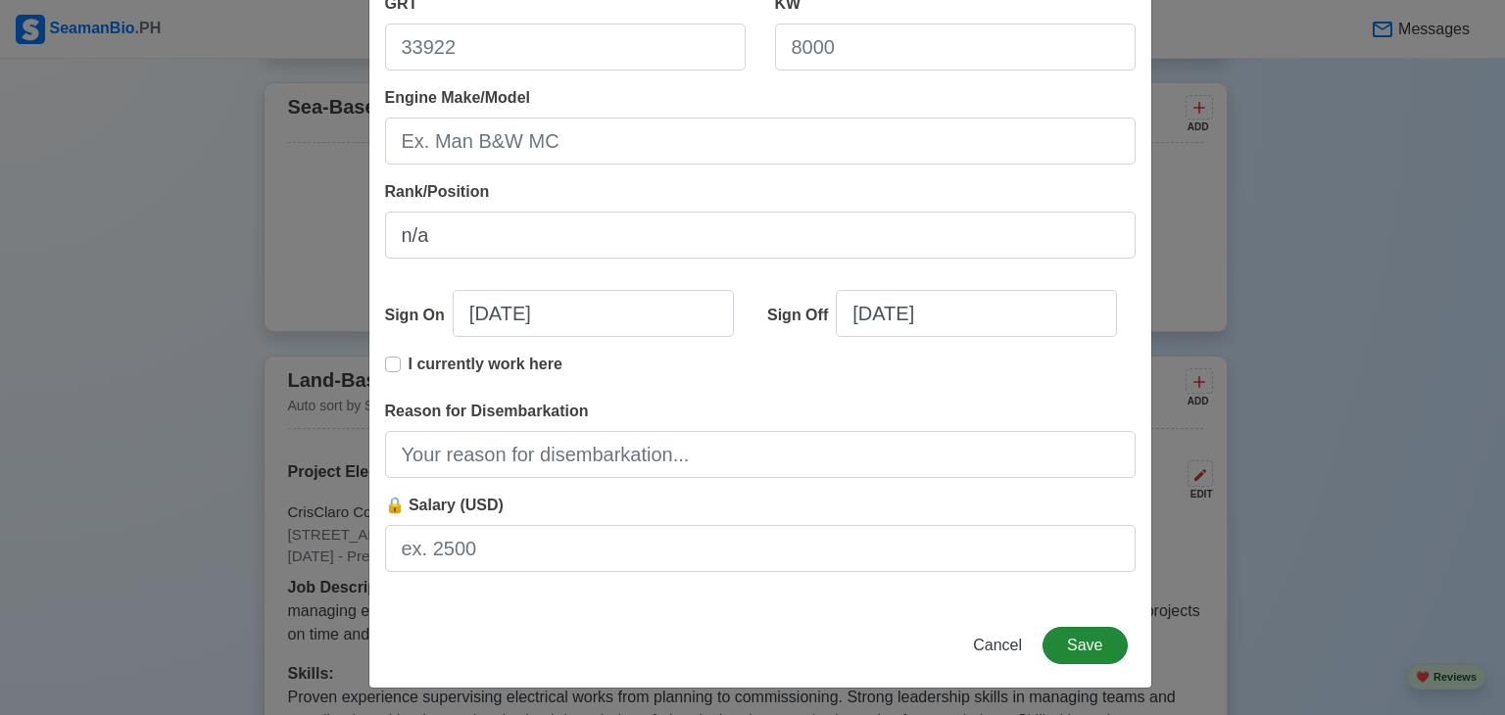
type input "n/a"
click at [1094, 655] on button "Save" at bounding box center [1085, 645] width 84 height 37
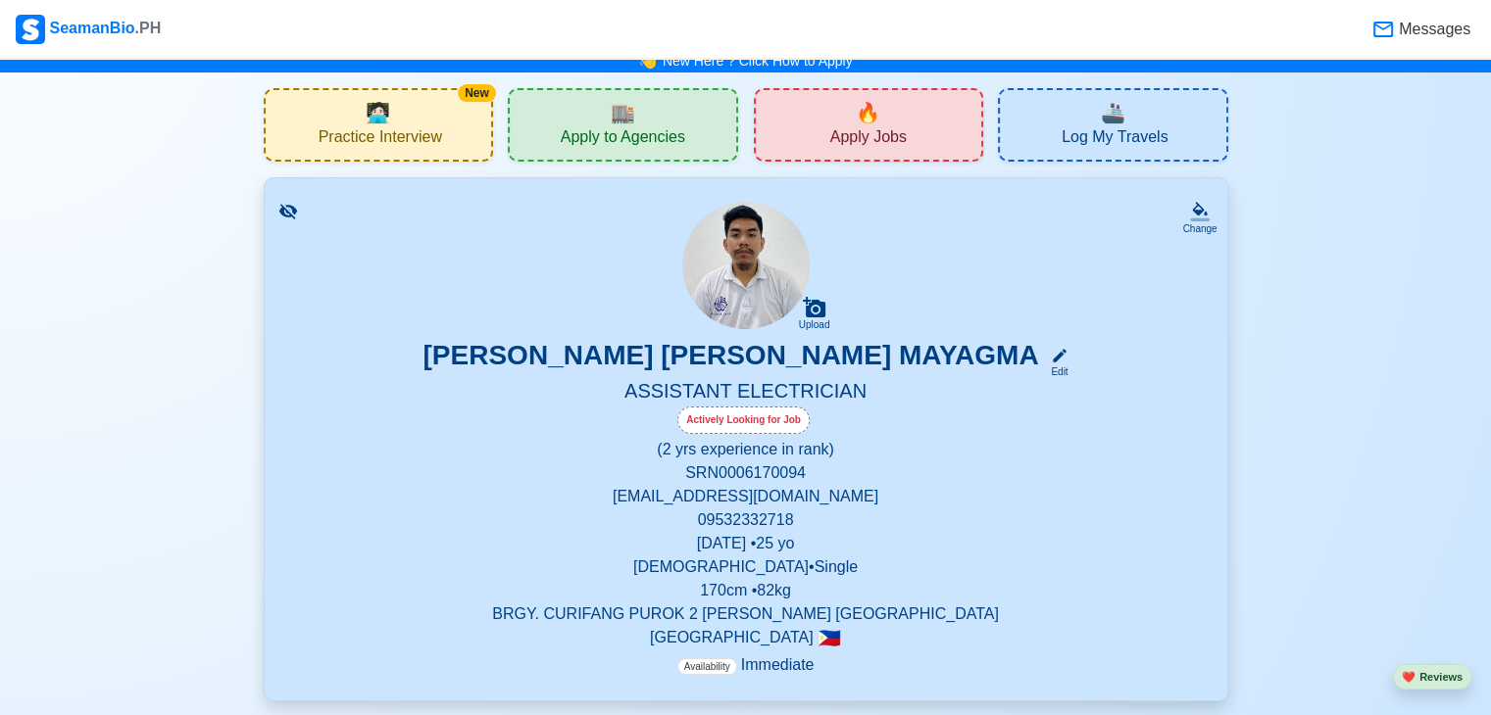
scroll to position [0, 0]
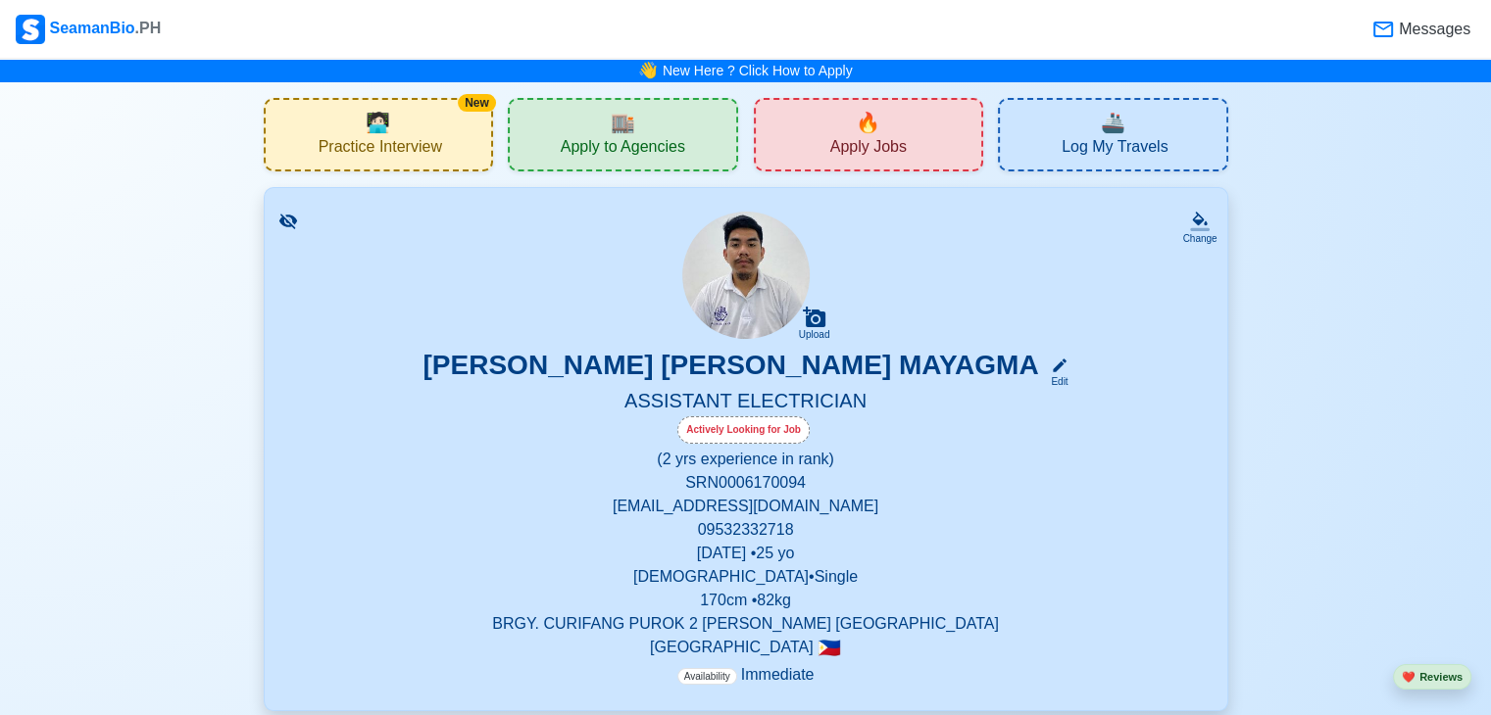
click at [933, 133] on div "🔥 Apply Jobs" at bounding box center [869, 135] width 230 height 74
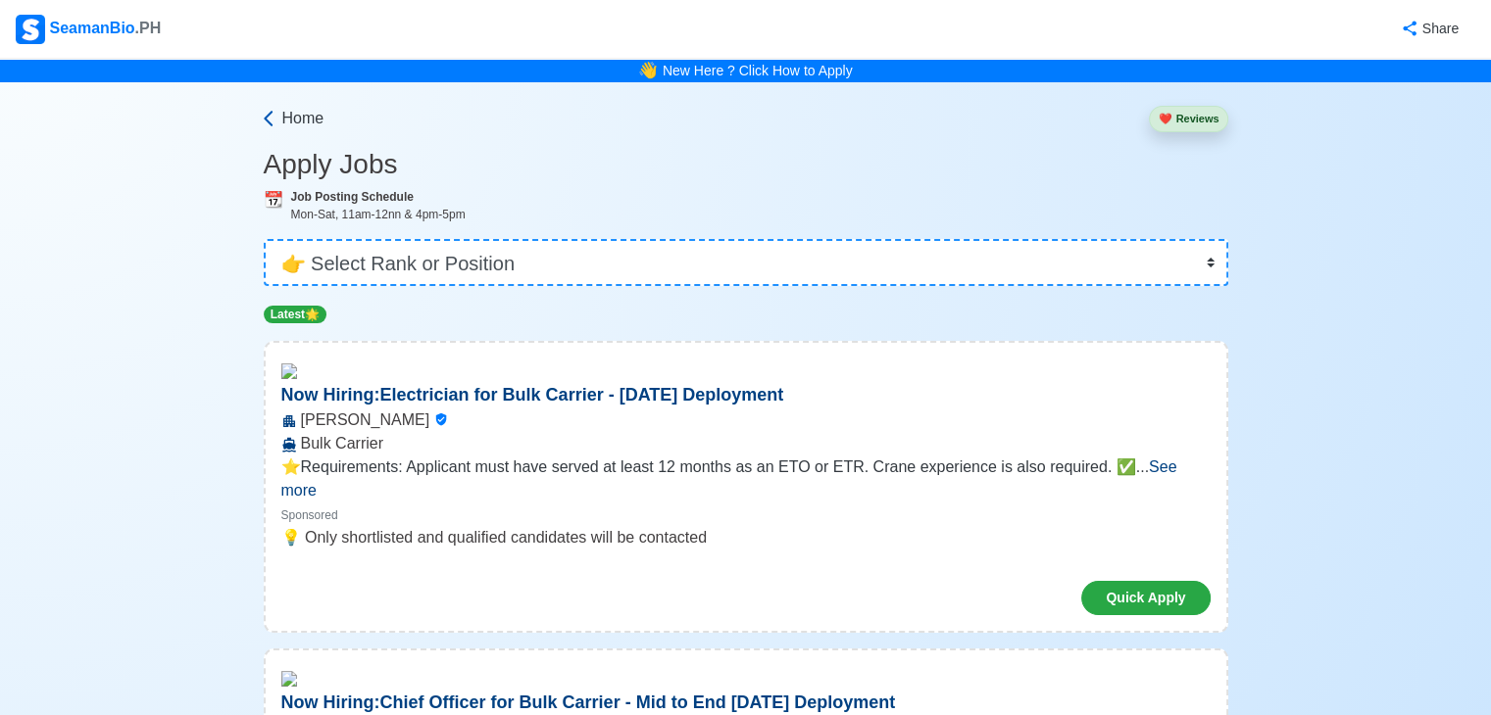
click at [282, 125] on span "Home" at bounding box center [303, 119] width 42 height 24
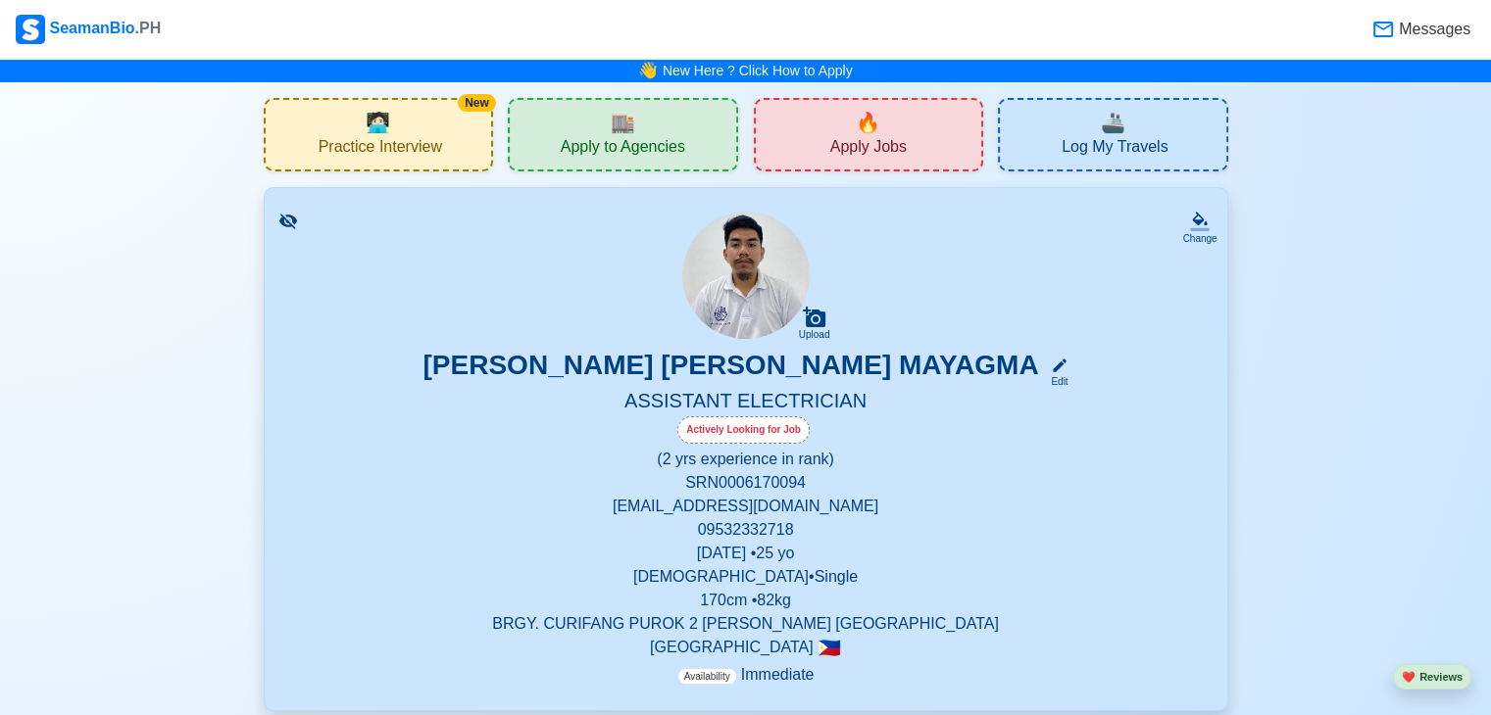
click at [550, 146] on div "🏬 Apply to Agencies" at bounding box center [623, 135] width 230 height 74
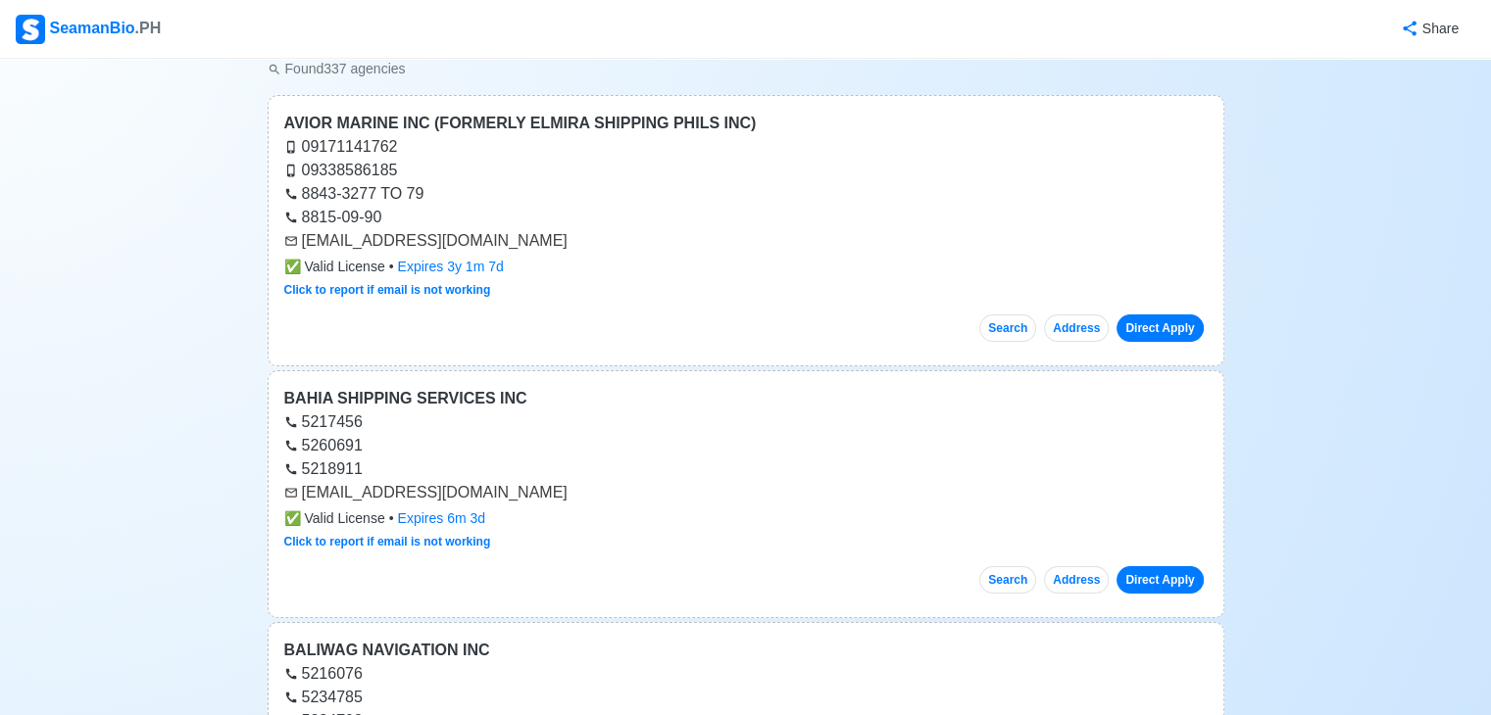
scroll to position [196, 0]
click at [1156, 326] on link "Direct Apply" at bounding box center [1159, 327] width 86 height 27
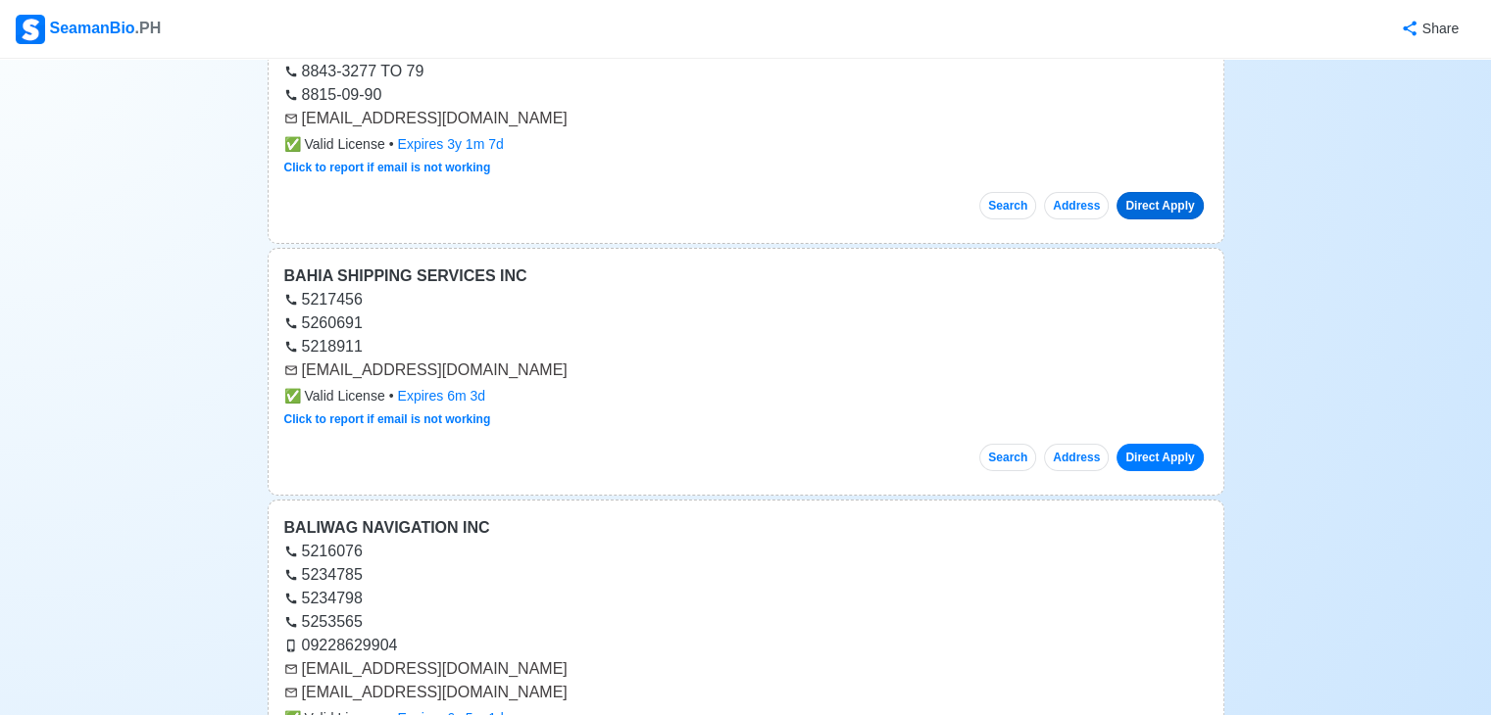
scroll to position [320, 0]
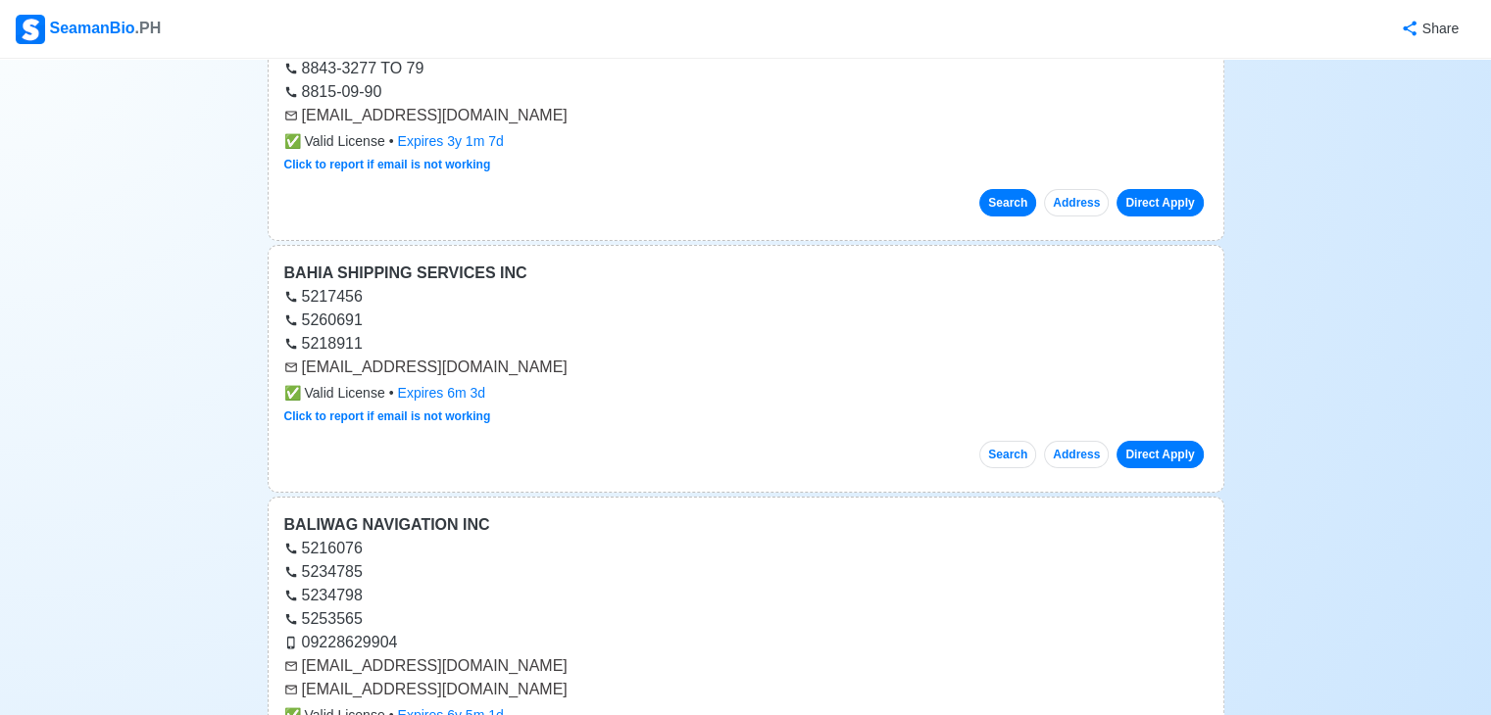
click at [1027, 205] on button "Search" at bounding box center [1007, 202] width 57 height 27
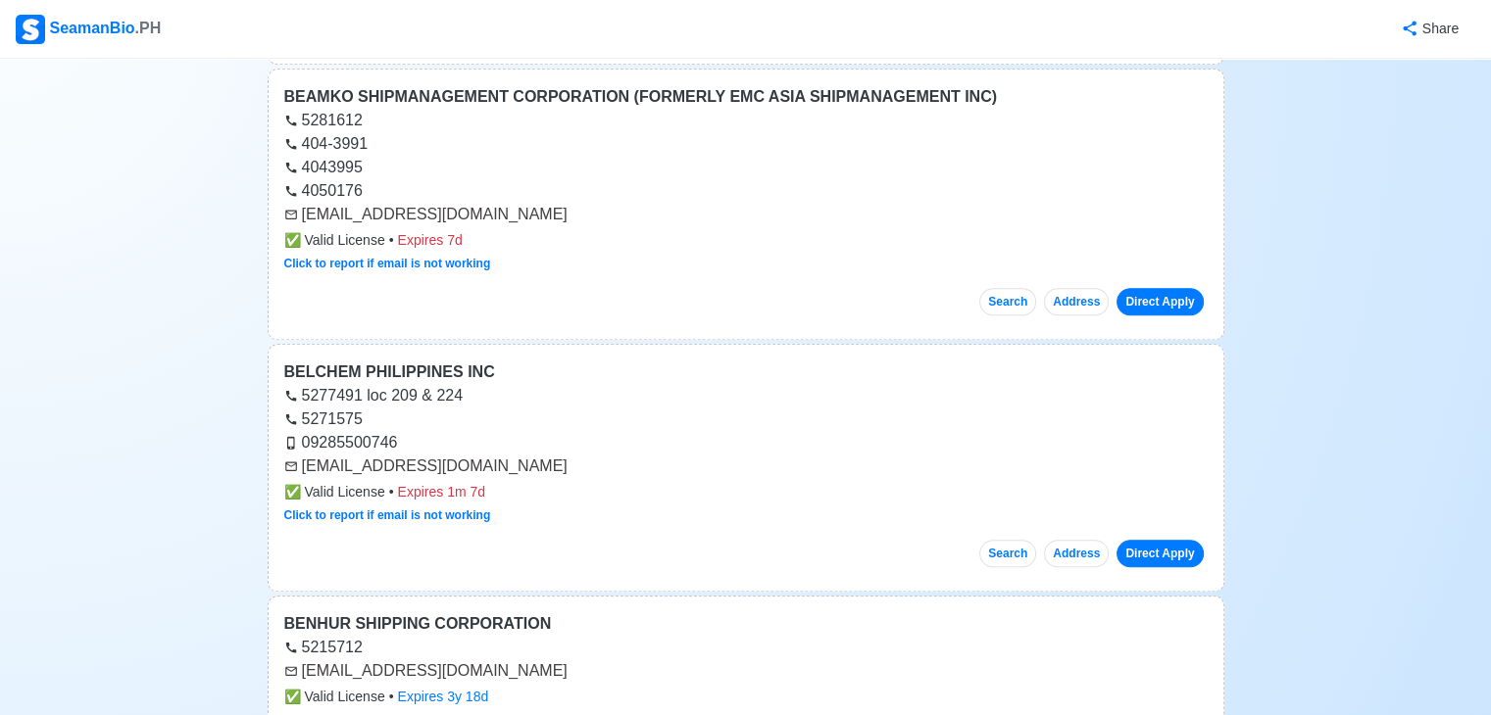
scroll to position [1545, 0]
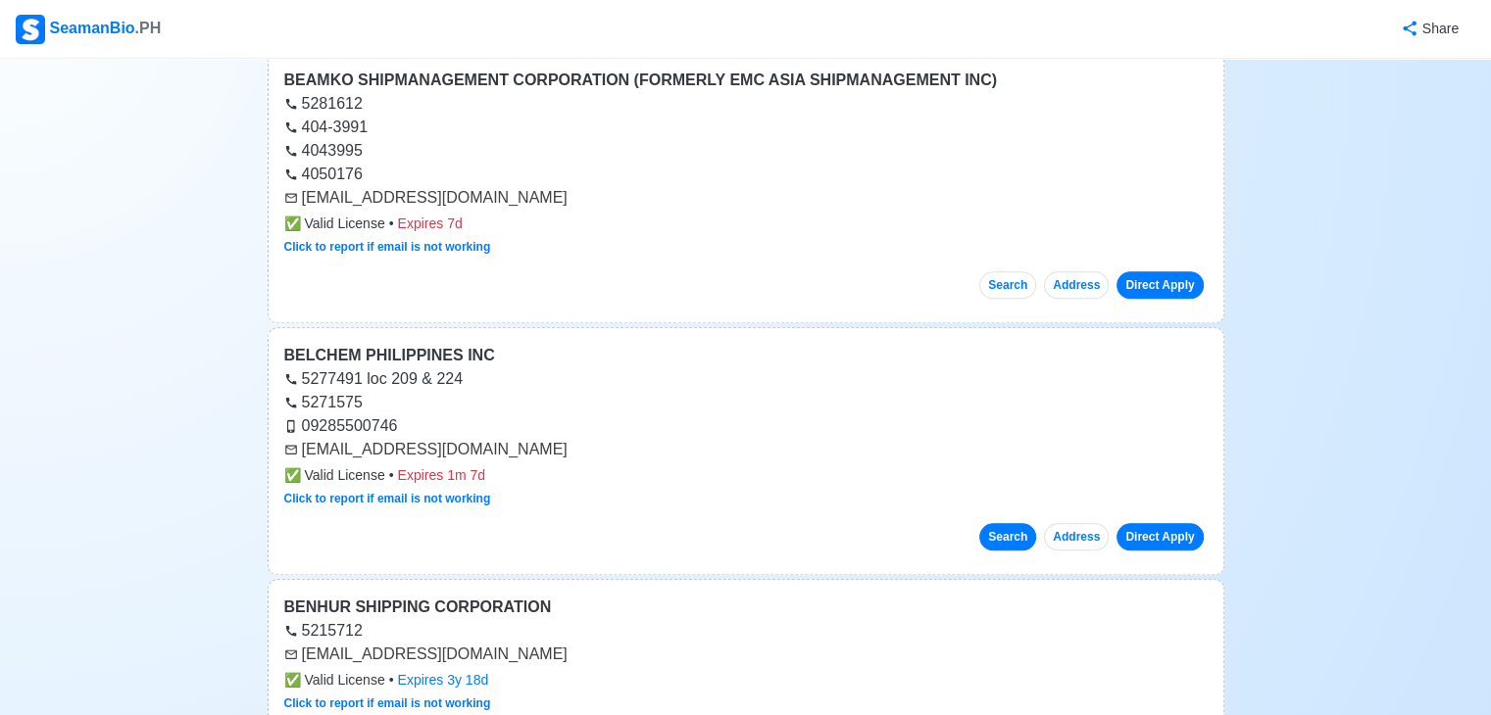
click at [1022, 539] on button "Search" at bounding box center [1007, 536] width 57 height 27
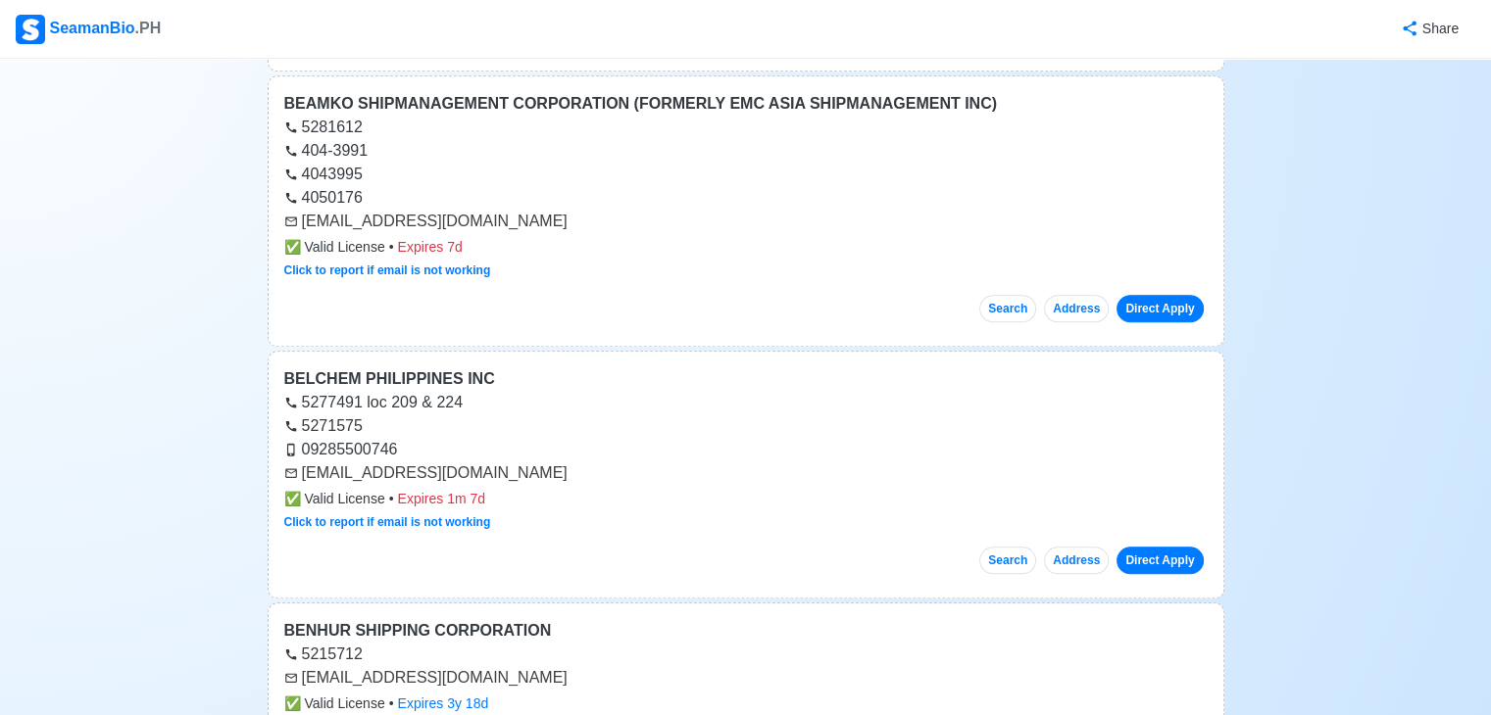
scroll to position [0, 0]
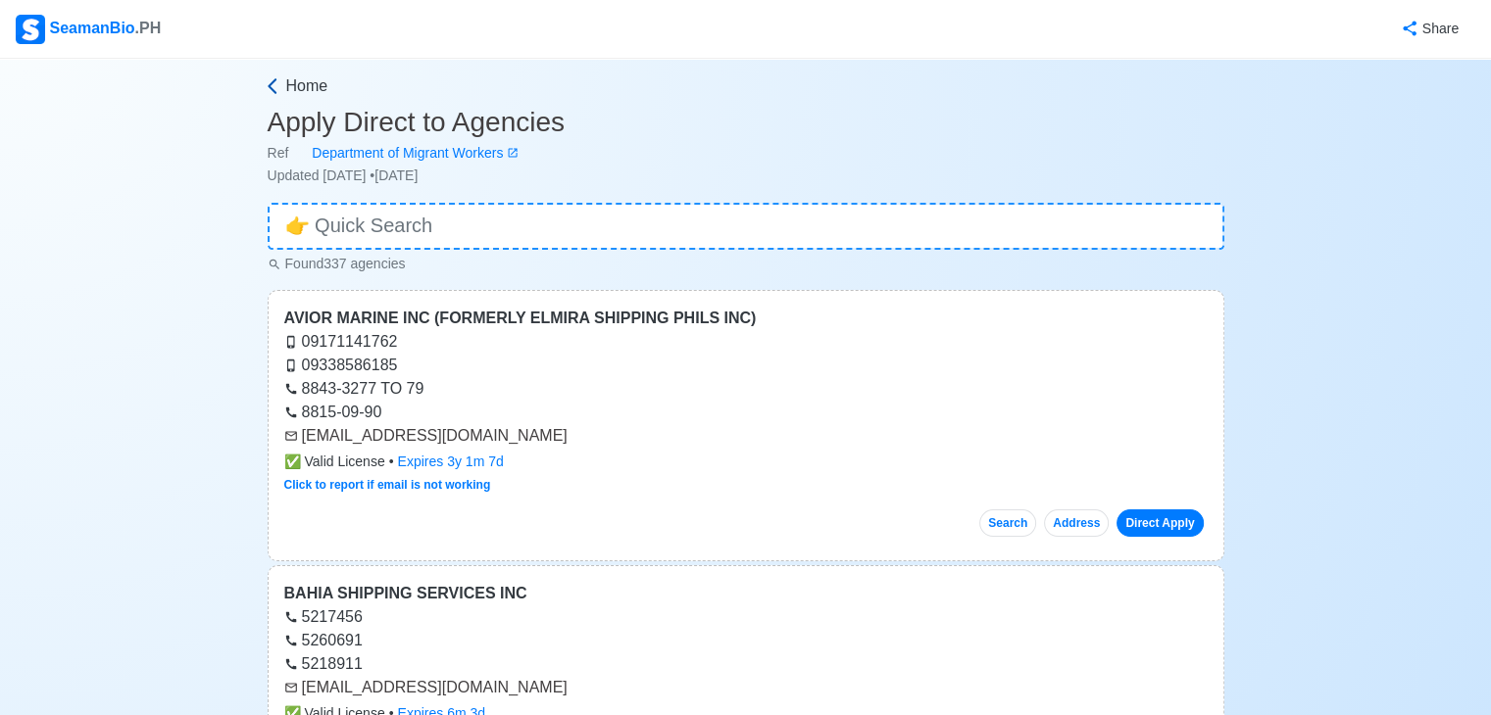
click at [282, 87] on link "Home" at bounding box center [743, 86] width 961 height 24
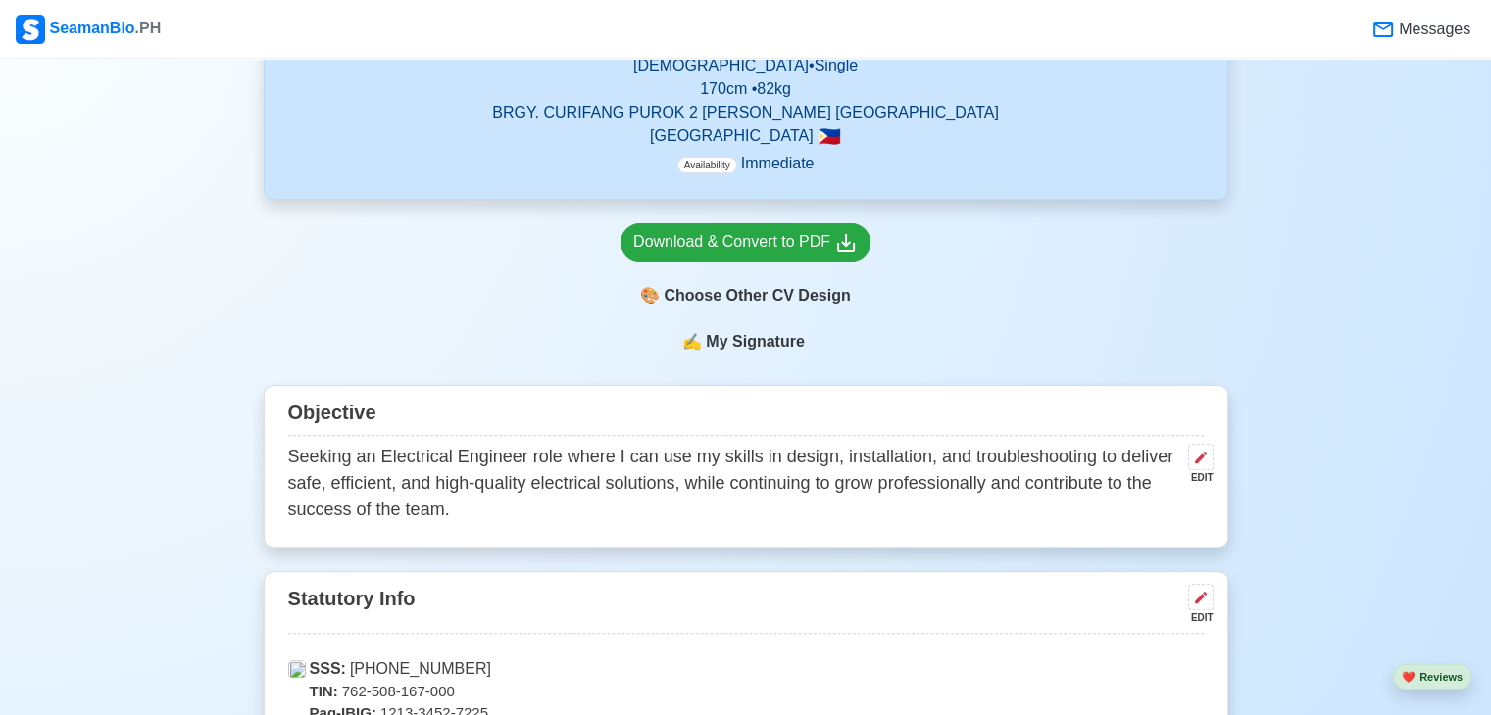
scroll to position [517, 0]
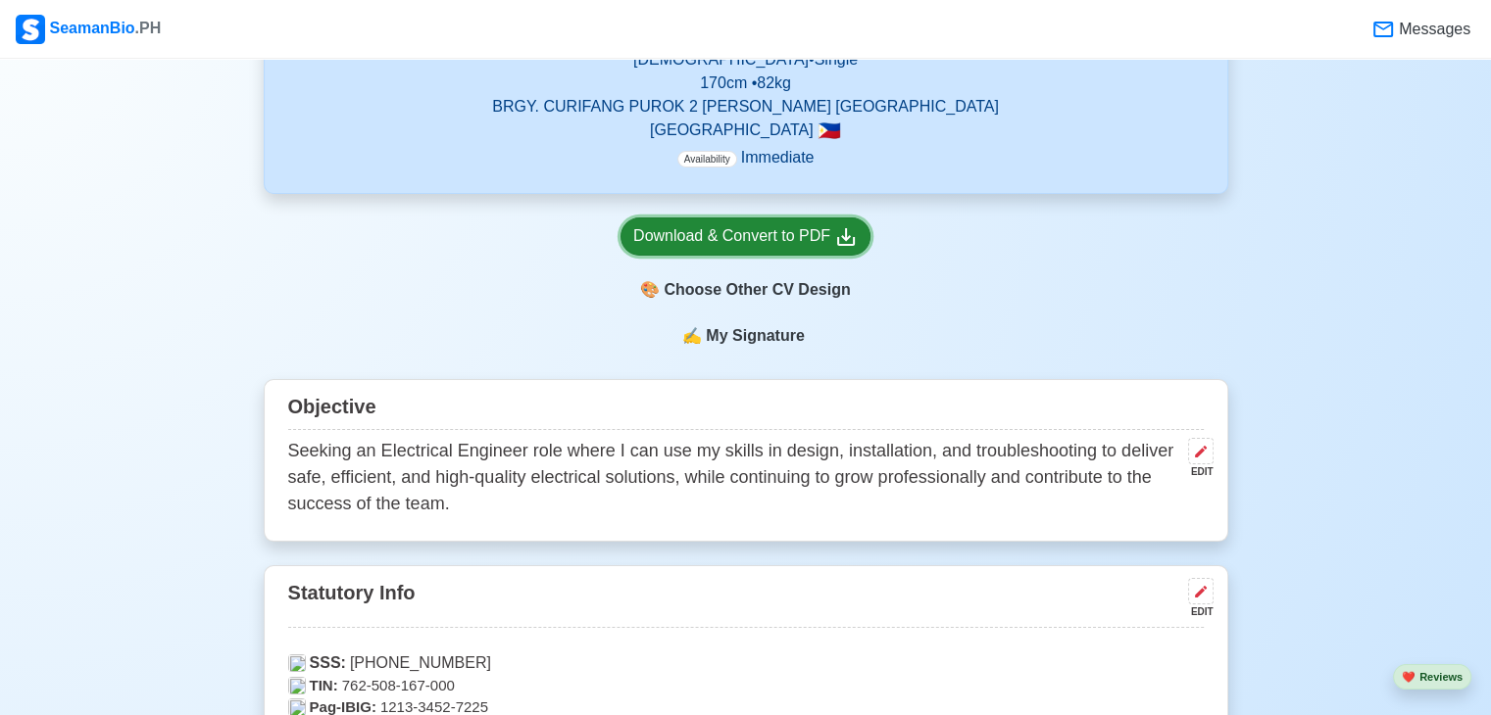
click at [706, 240] on div "Download & Convert to PDF" at bounding box center [745, 236] width 224 height 25
